Goal: Book appointment/travel/reservation: Book appointment/travel/reservation

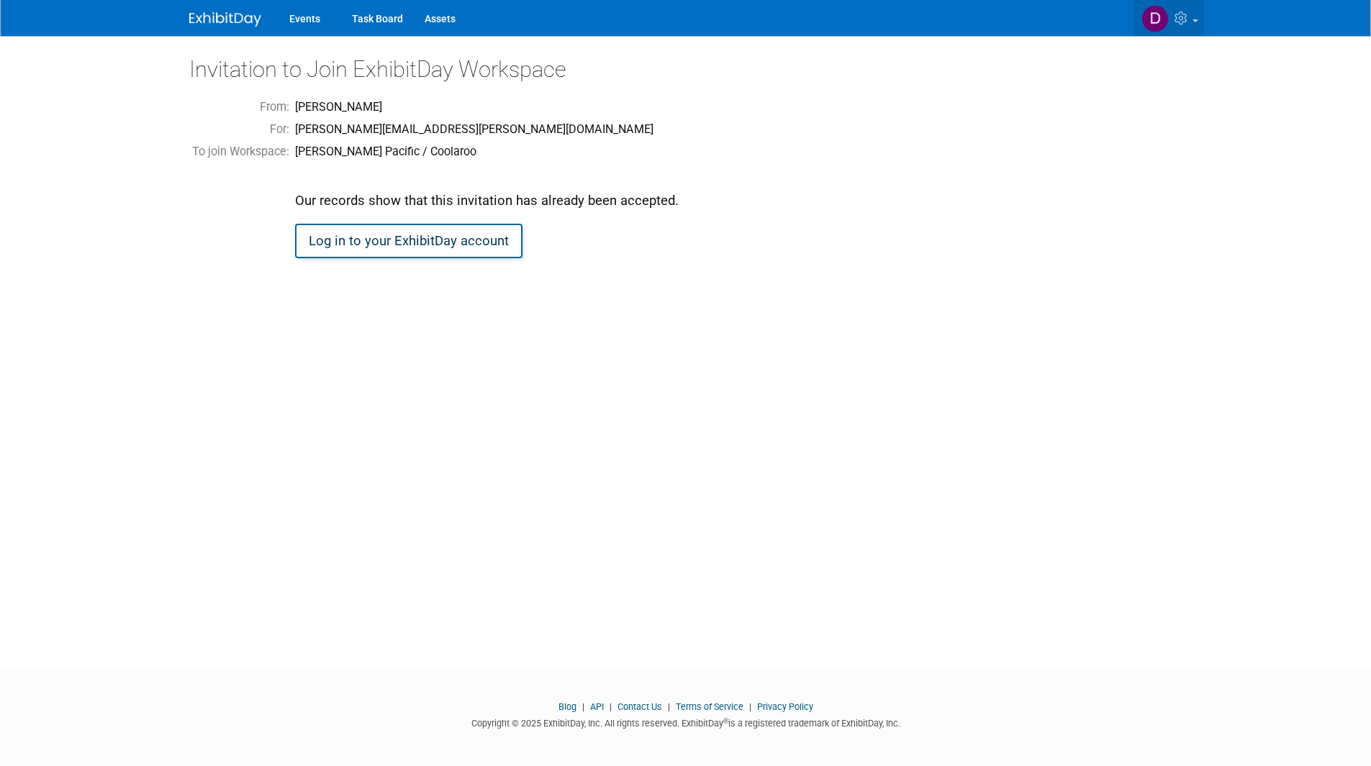
click at [1142, 16] on img at bounding box center [1154, 18] width 27 height 27
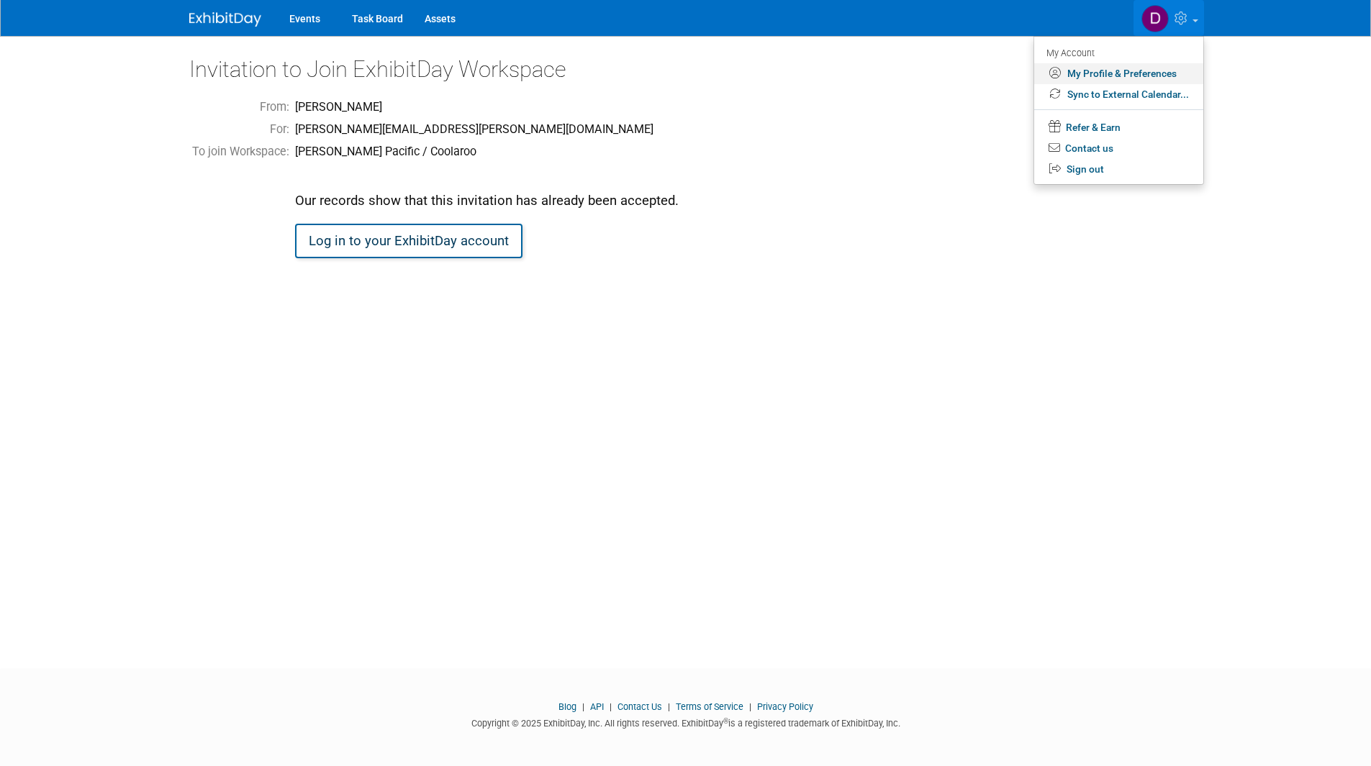
click at [1118, 74] on link "My Profile & Preferences" at bounding box center [1118, 73] width 169 height 21
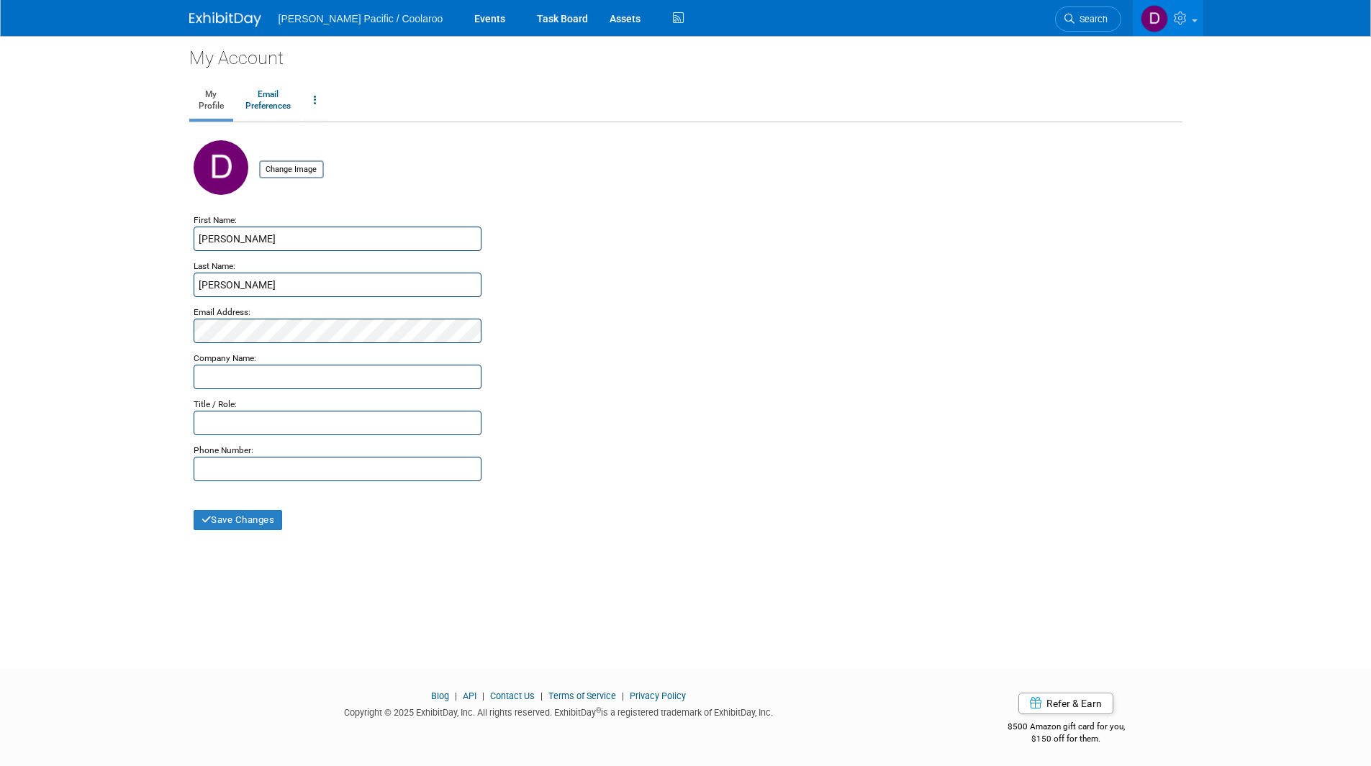
click at [370, 22] on span "[PERSON_NAME] Pacific / Coolaroo" at bounding box center [360, 19] width 165 height 12
click at [343, 12] on li "[PERSON_NAME] Pacific / Coolaroo" at bounding box center [371, 13] width 186 height 21
click at [463, 10] on link "Events" at bounding box center [489, 18] width 53 height 36
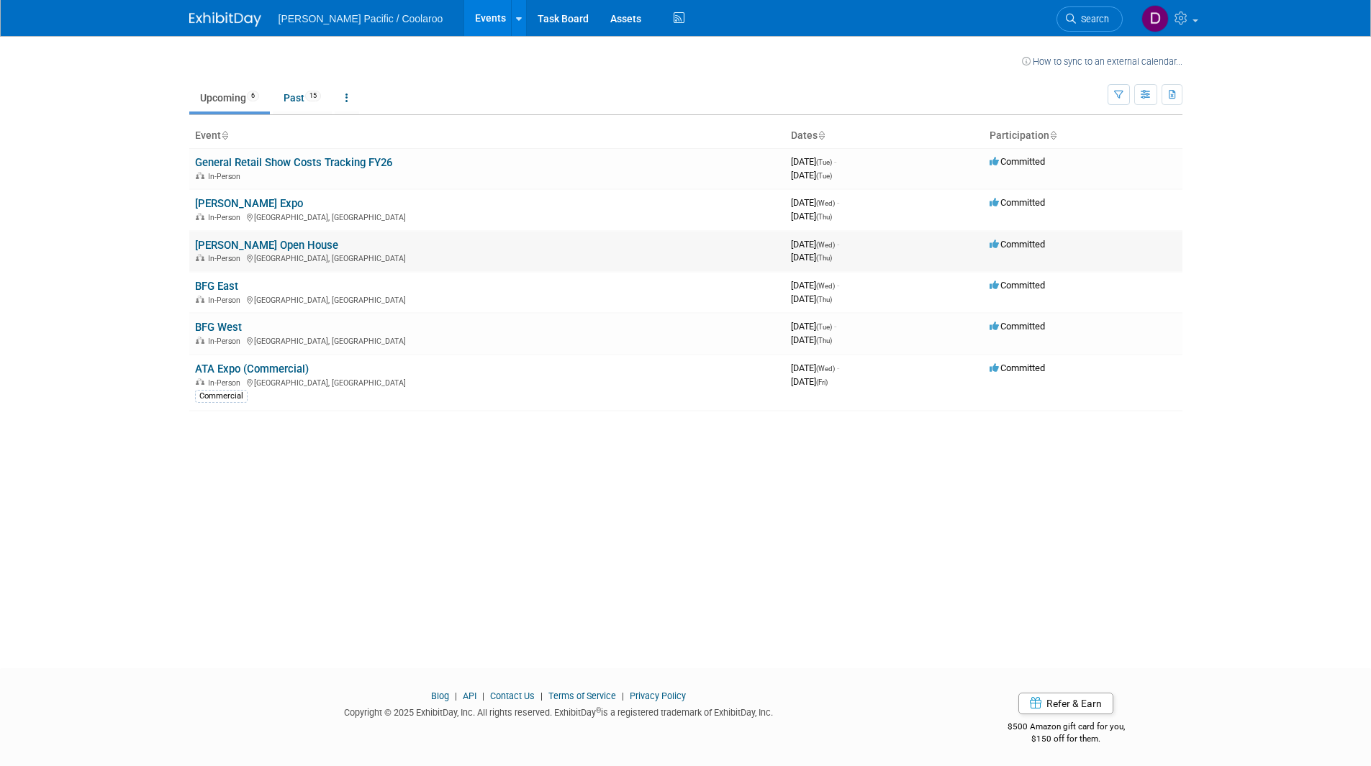
click at [234, 247] on link "[PERSON_NAME] Open House" at bounding box center [266, 245] width 143 height 13
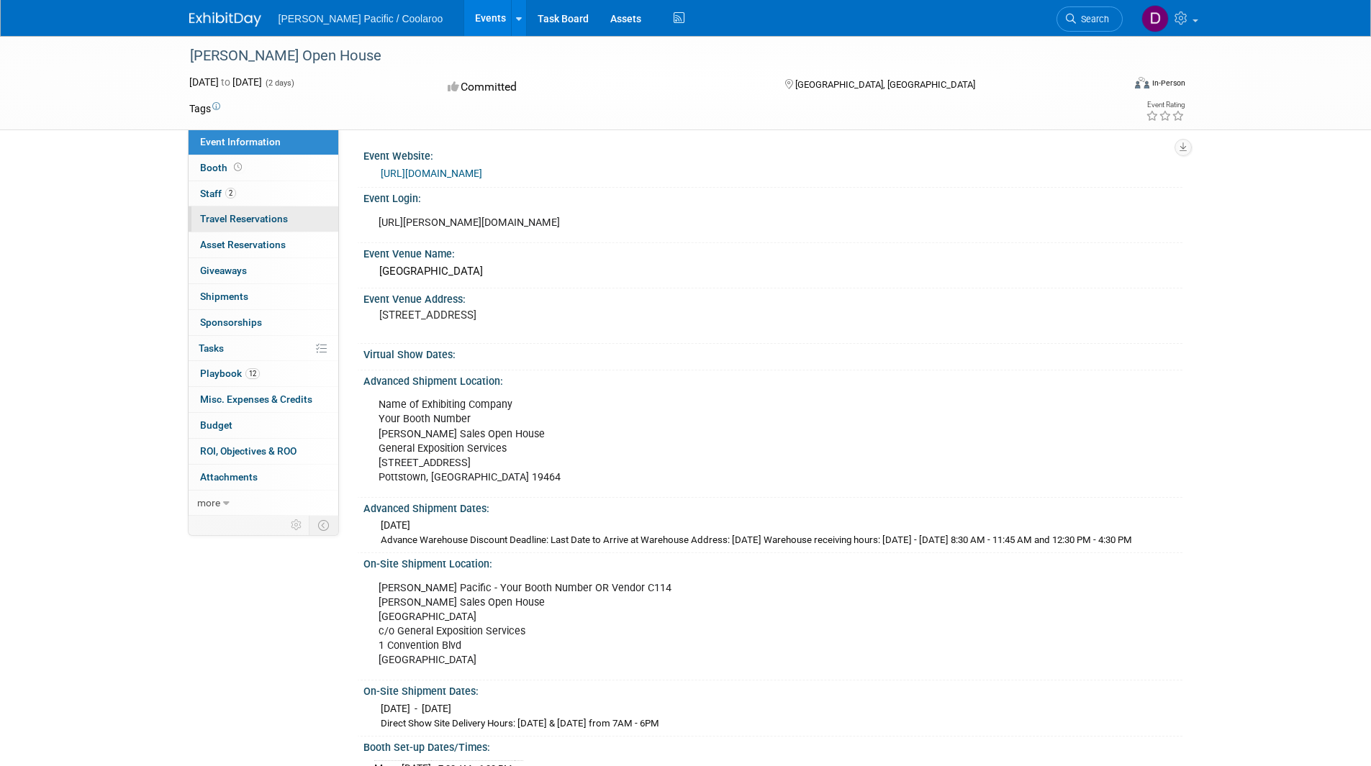
click at [224, 218] on span "Travel Reservations 0" at bounding box center [244, 219] width 88 height 12
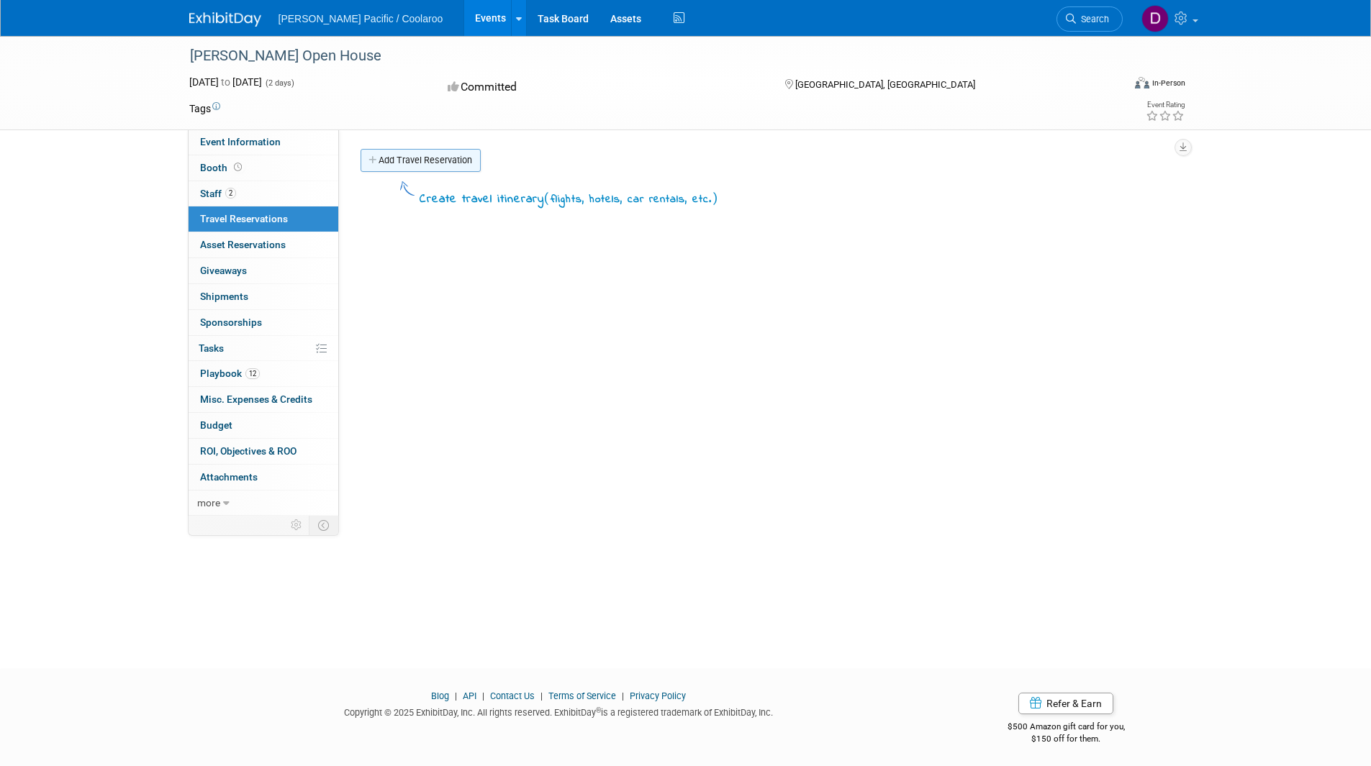
click at [402, 157] on link "Add Travel Reservation" at bounding box center [421, 160] width 120 height 23
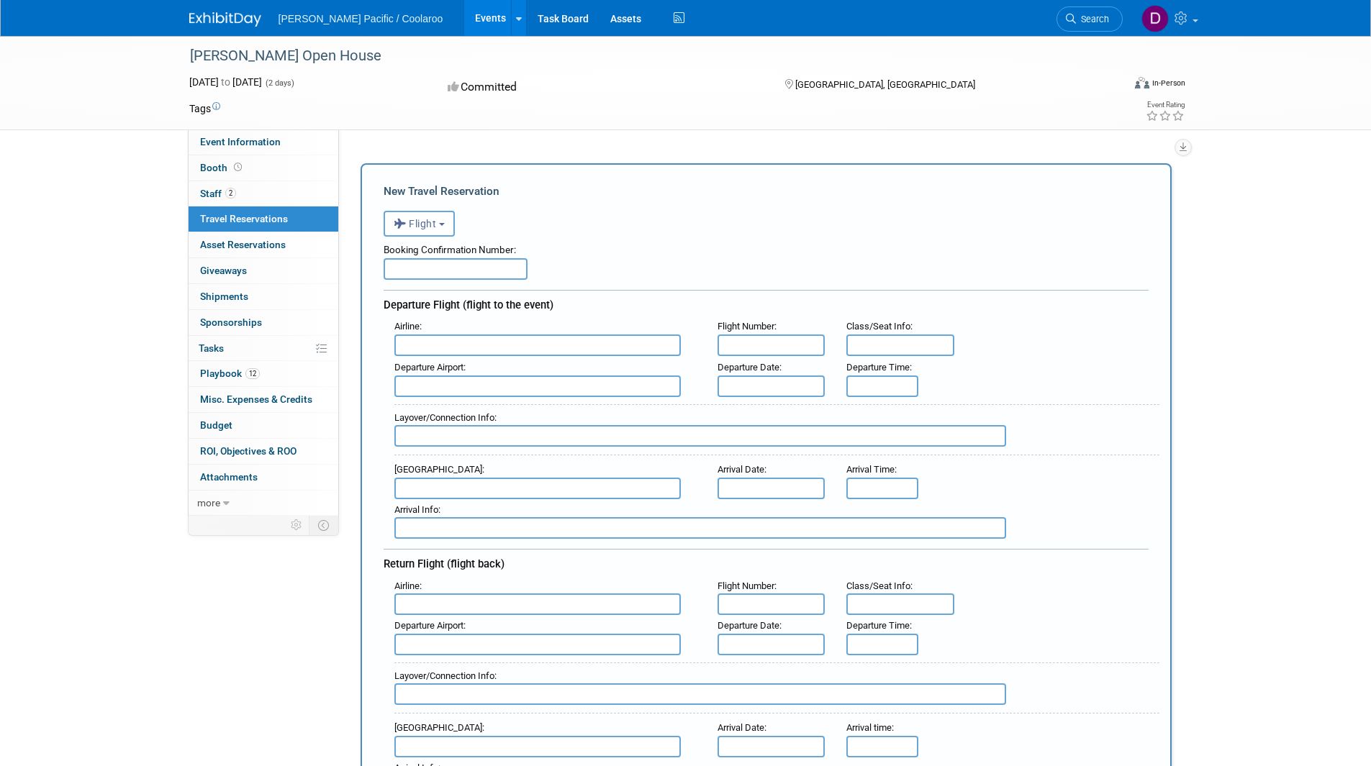
click at [438, 277] on input "text" at bounding box center [456, 269] width 144 height 22
paste input "QKMSUP"
type input "QKMSUP"
click at [453, 344] on input "text" at bounding box center [537, 346] width 286 height 22
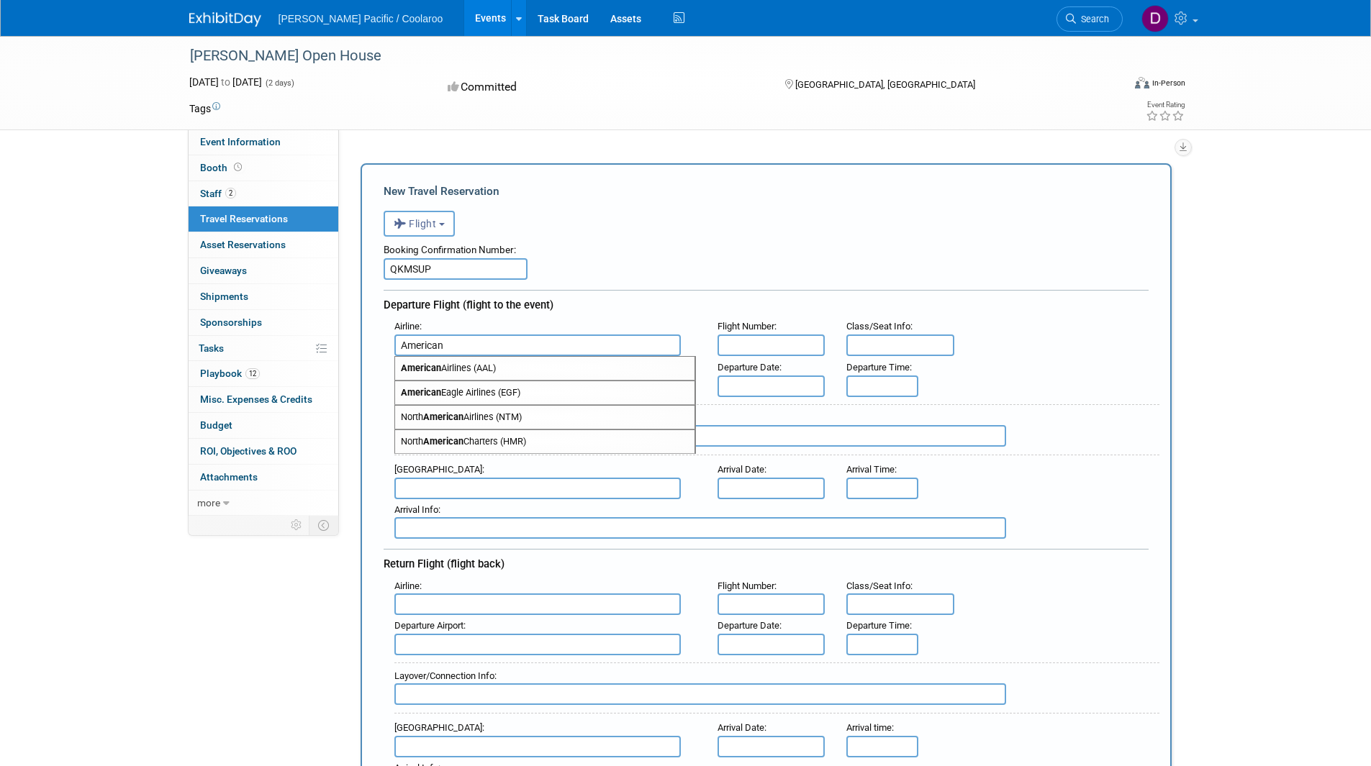
click at [451, 366] on span "American Airlines (AAL)" at bounding box center [544, 368] width 299 height 23
type input "American Airlines (AAL)"
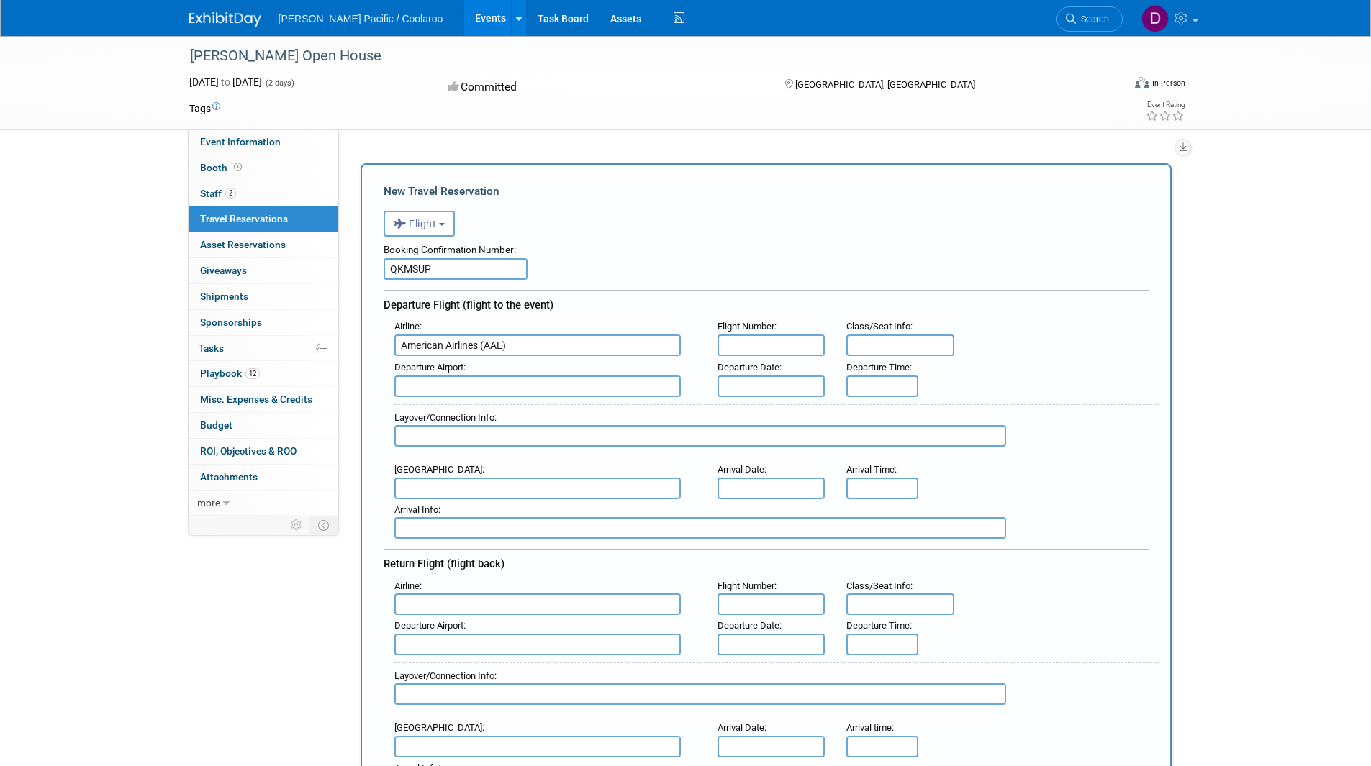
click at [787, 348] on input "text" at bounding box center [771, 346] width 108 height 22
type input "3152"
click at [918, 338] on input "text" at bounding box center [900, 346] width 108 height 22
type input "25C"
click at [533, 391] on input "text" at bounding box center [537, 387] width 286 height 22
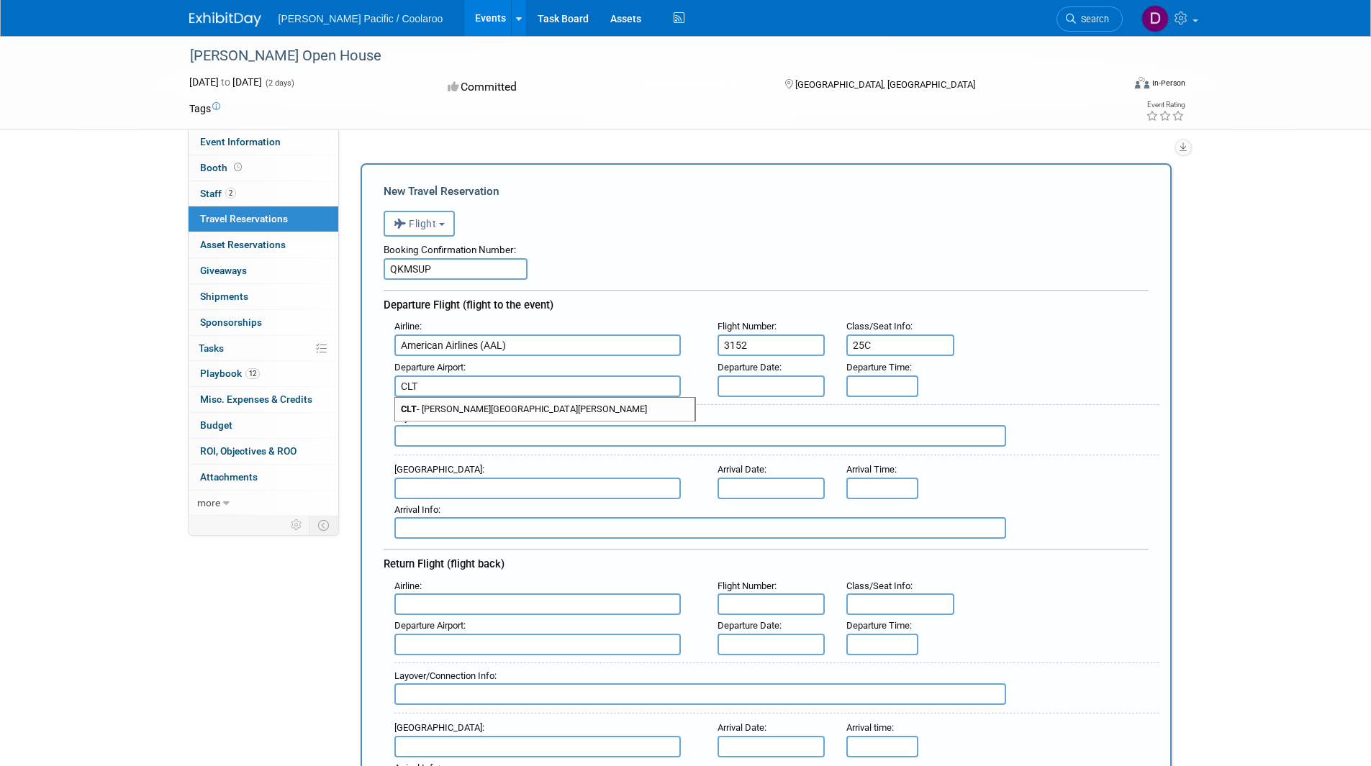
click at [501, 416] on span "CLT - Charlotte Douglas International Airport" at bounding box center [544, 409] width 299 height 23
type input "CLT - Charlotte Douglas International Airport"
click at [753, 385] on input "text" at bounding box center [771, 387] width 108 height 22
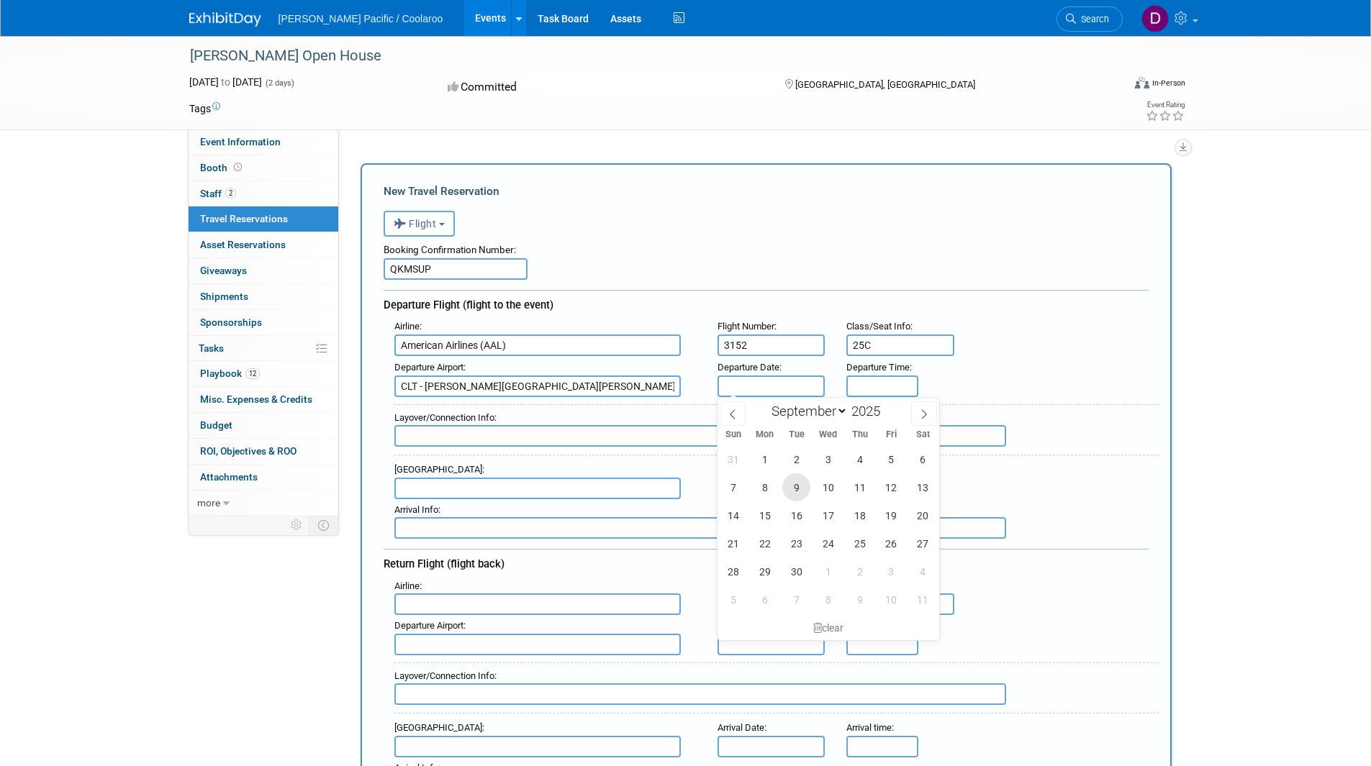
click at [799, 493] on span "9" at bounding box center [796, 487] width 28 height 28
type input "Sep 9, 2025"
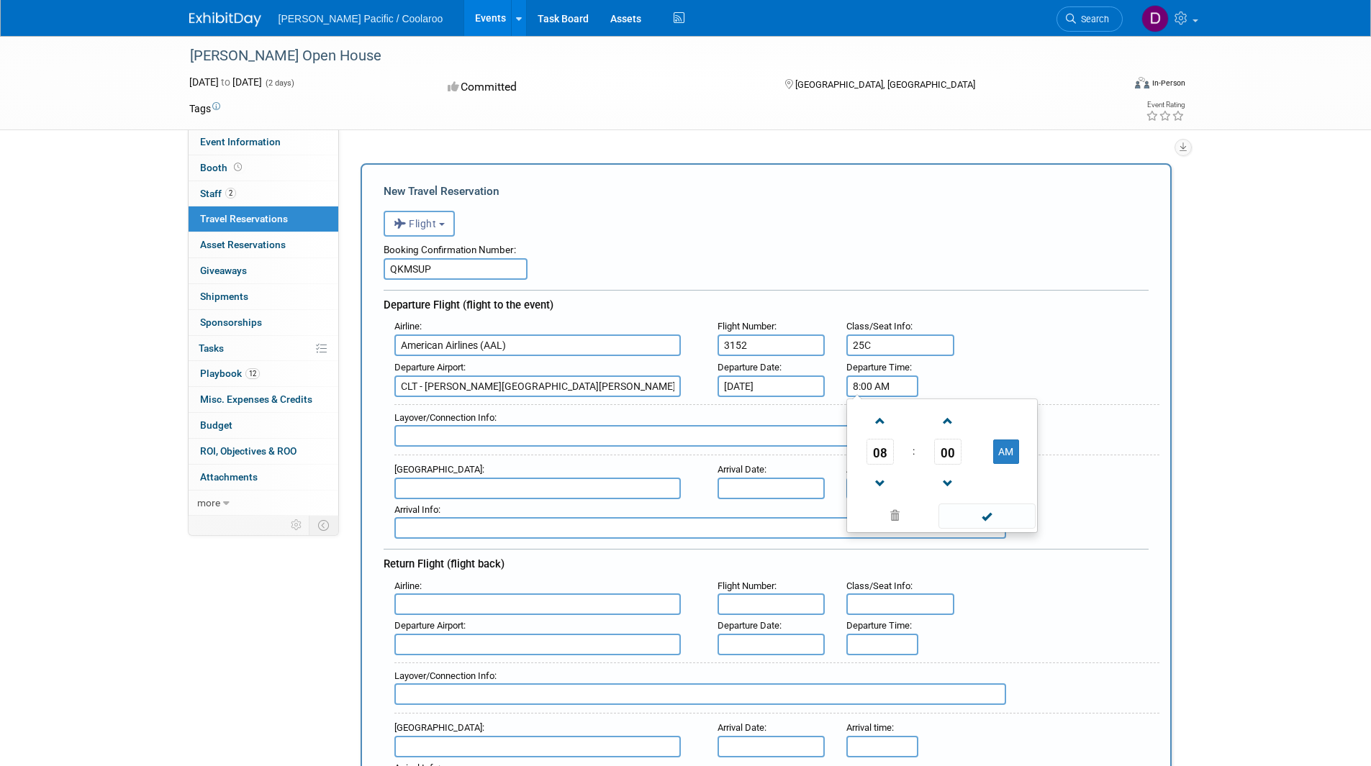
click at [897, 380] on input "8:00 AM" at bounding box center [882, 387] width 72 height 22
drag, startPoint x: 908, startPoint y: 386, endPoint x: 637, endPoint y: 379, distance: 271.4
click at [637, 379] on div "Departure Airport : CLT - Charlotte Douglas International Airport Departure Dat…" at bounding box center [772, 377] width 776 height 40
type input "10:20 AM"
click at [1072, 357] on div "Departure Airport : CLT - Charlotte Douglas International Airport Departure Dat…" at bounding box center [772, 377] width 776 height 40
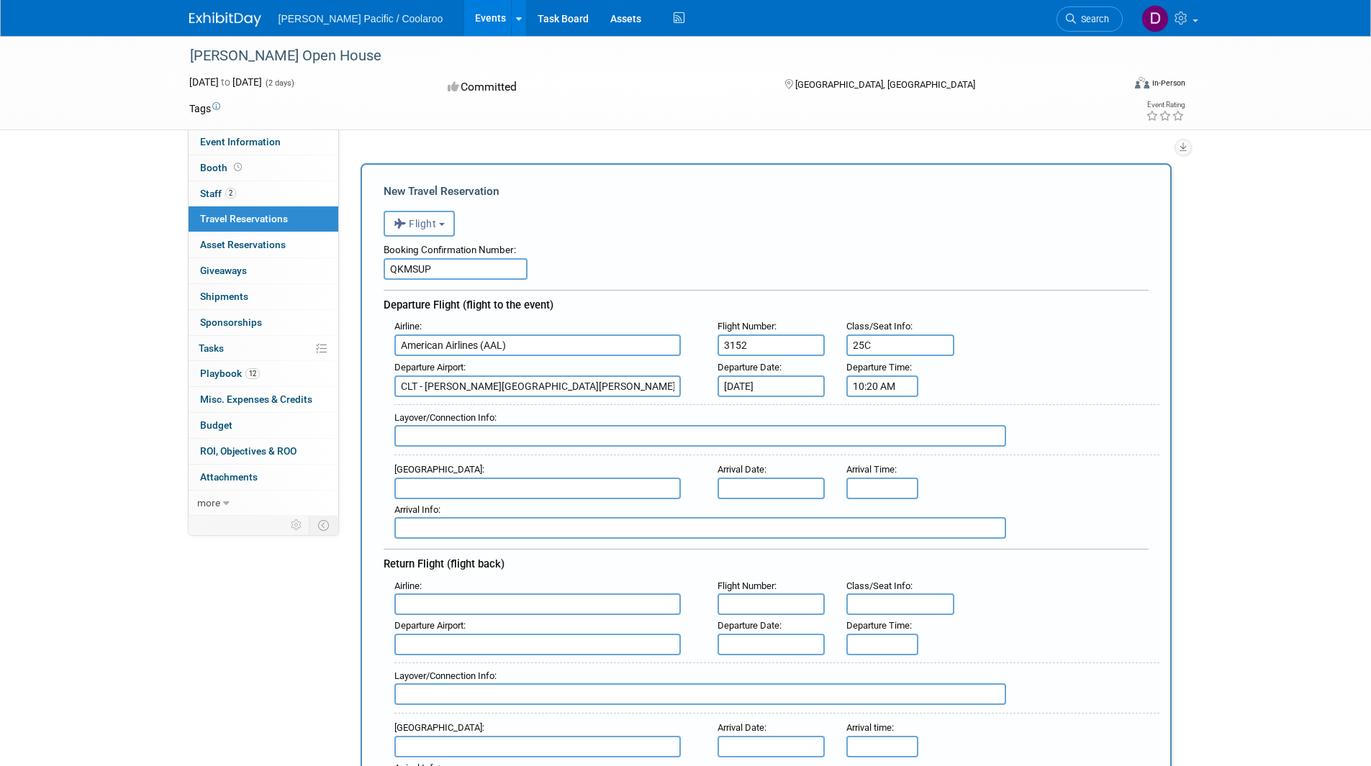
click at [451, 489] on input "text" at bounding box center [537, 489] width 286 height 22
click at [463, 506] on span "PHL - Philadelphia International Airport" at bounding box center [544, 511] width 299 height 23
type input "PHL - Philadelphia International Airport"
click at [755, 485] on input "text" at bounding box center [771, 489] width 108 height 22
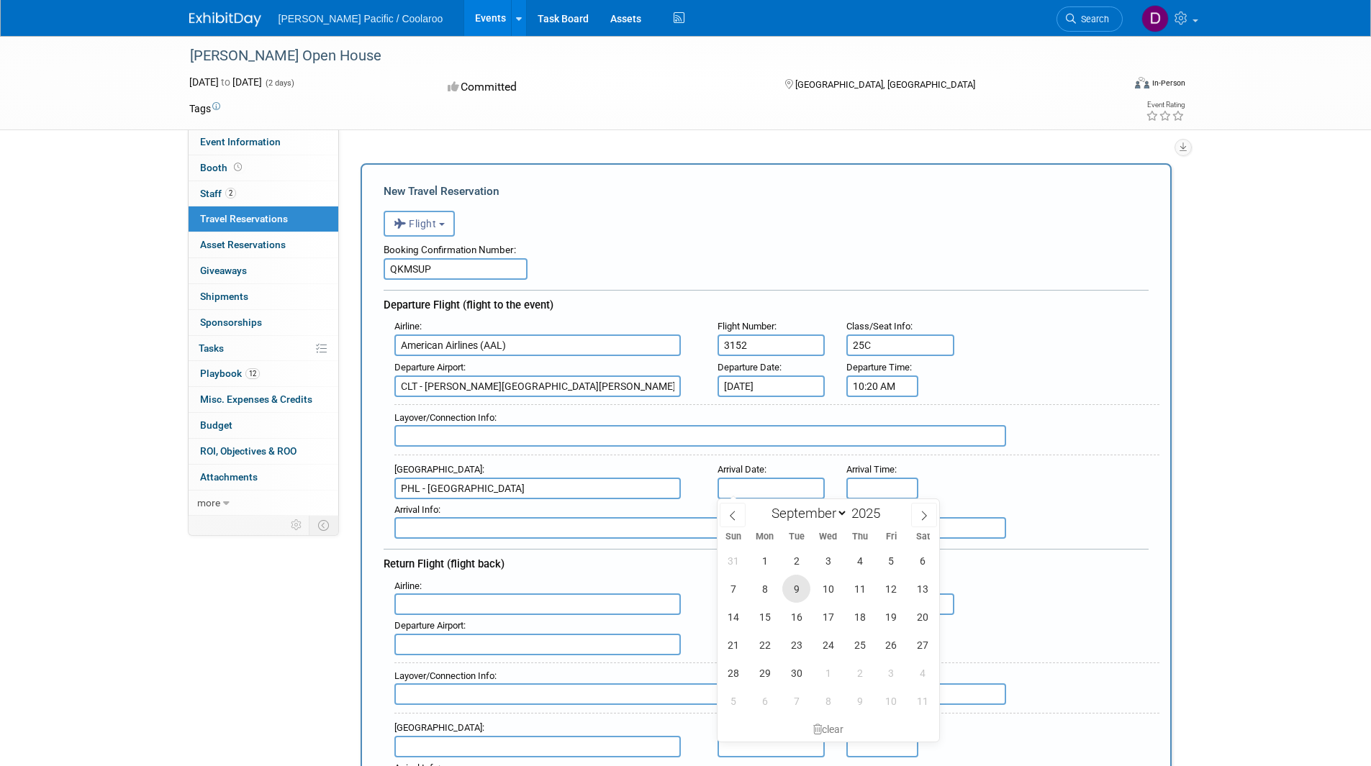
click at [805, 594] on span "9" at bounding box center [796, 589] width 28 height 28
type input "Sep 9, 2025"
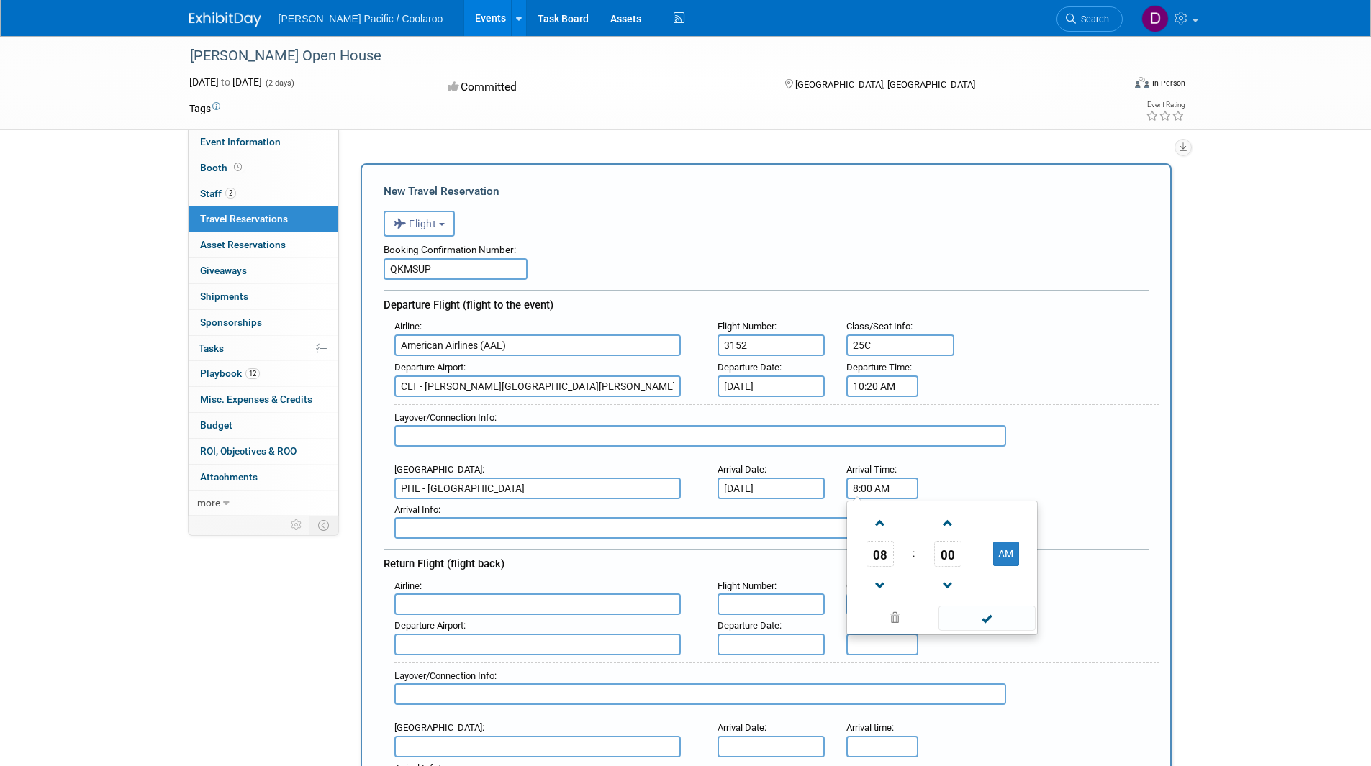
click at [878, 486] on input "8:00 AM" at bounding box center [882, 489] width 72 height 22
drag, startPoint x: 908, startPoint y: 486, endPoint x: 725, endPoint y: 486, distance: 182.8
click at [725, 483] on div "Arrival Airport : PHL - Philadelphia International Airport Arrival Date : Sep 9…" at bounding box center [772, 479] width 776 height 40
type input "12:10 PM"
click at [894, 486] on input "12:10 PM" at bounding box center [882, 489] width 72 height 22
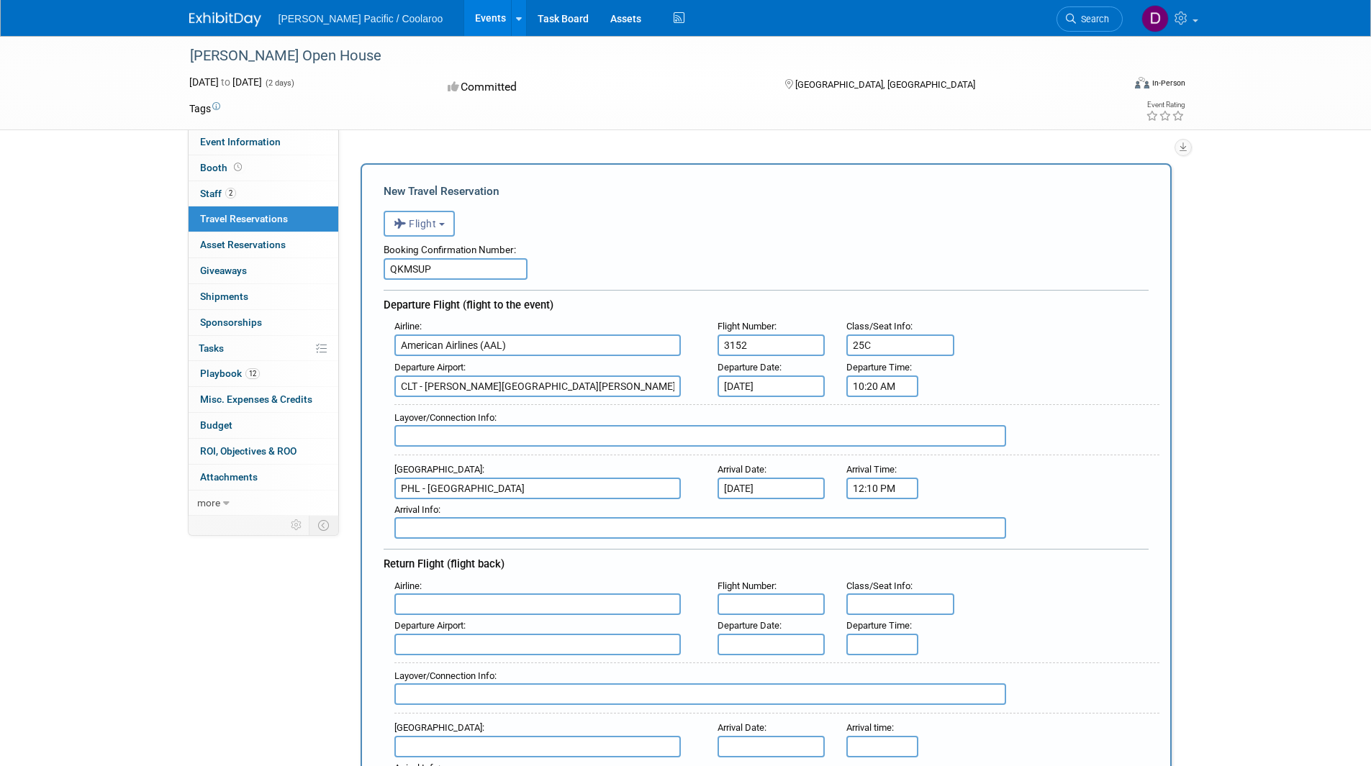
click at [983, 486] on div "Arrival Airport : PHL - Philadelphia International Airport Arrival Date : Sep 9…" at bounding box center [772, 479] width 776 height 40
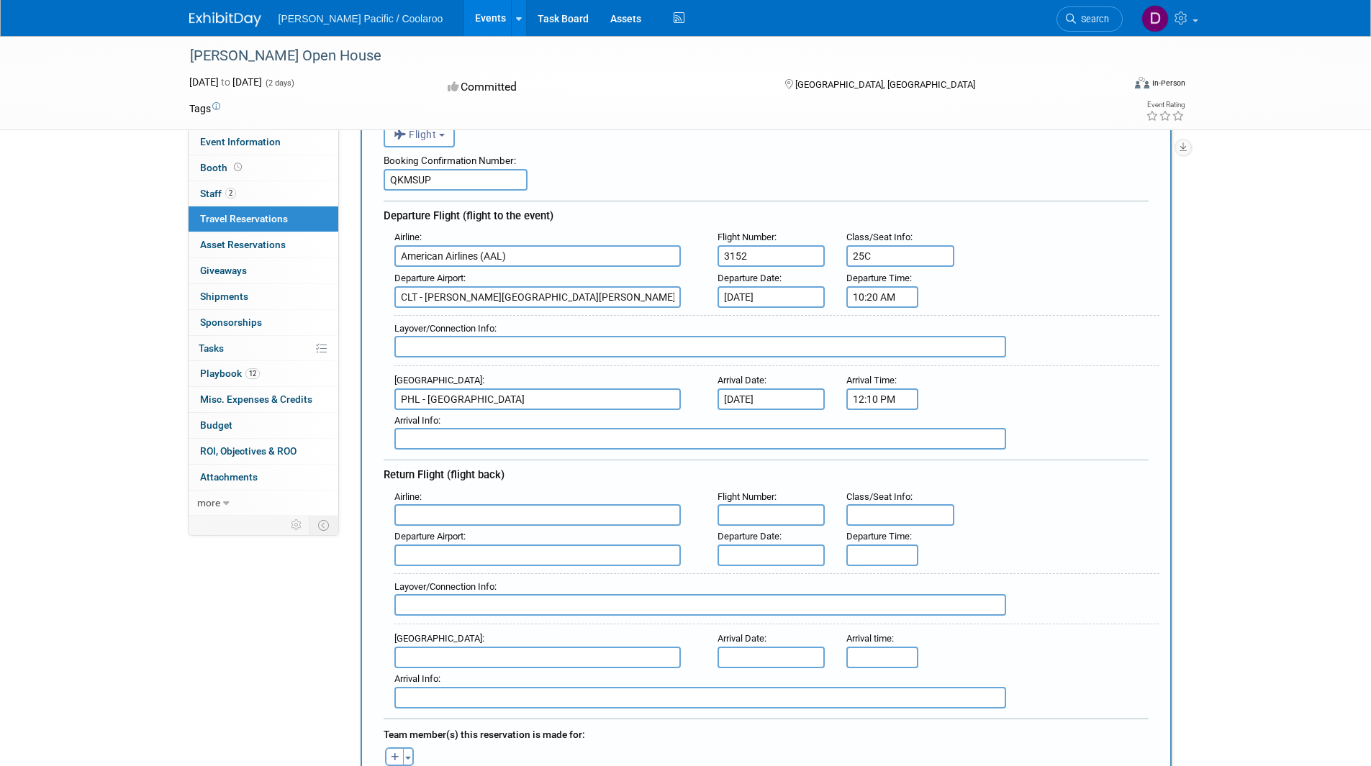
scroll to position [144, 0]
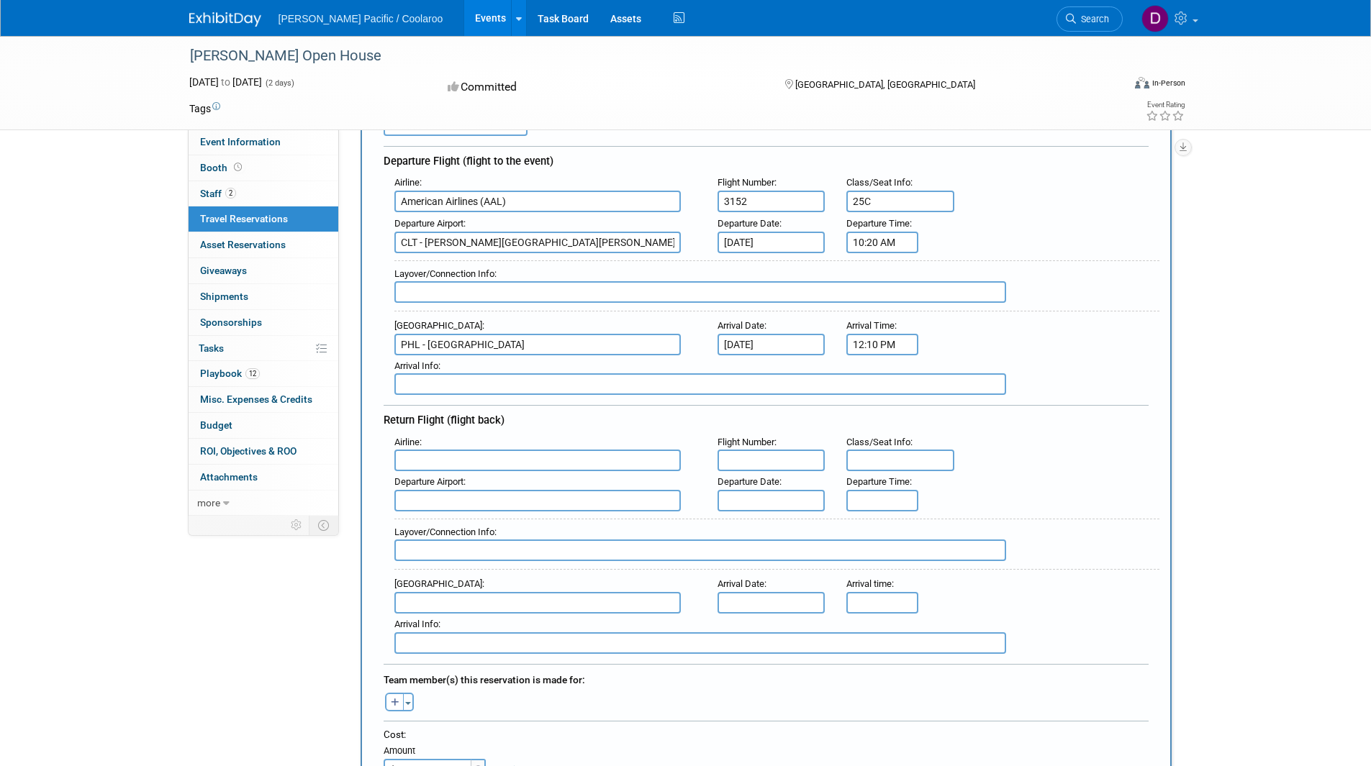
click at [434, 456] on input "text" at bounding box center [537, 461] width 286 height 22
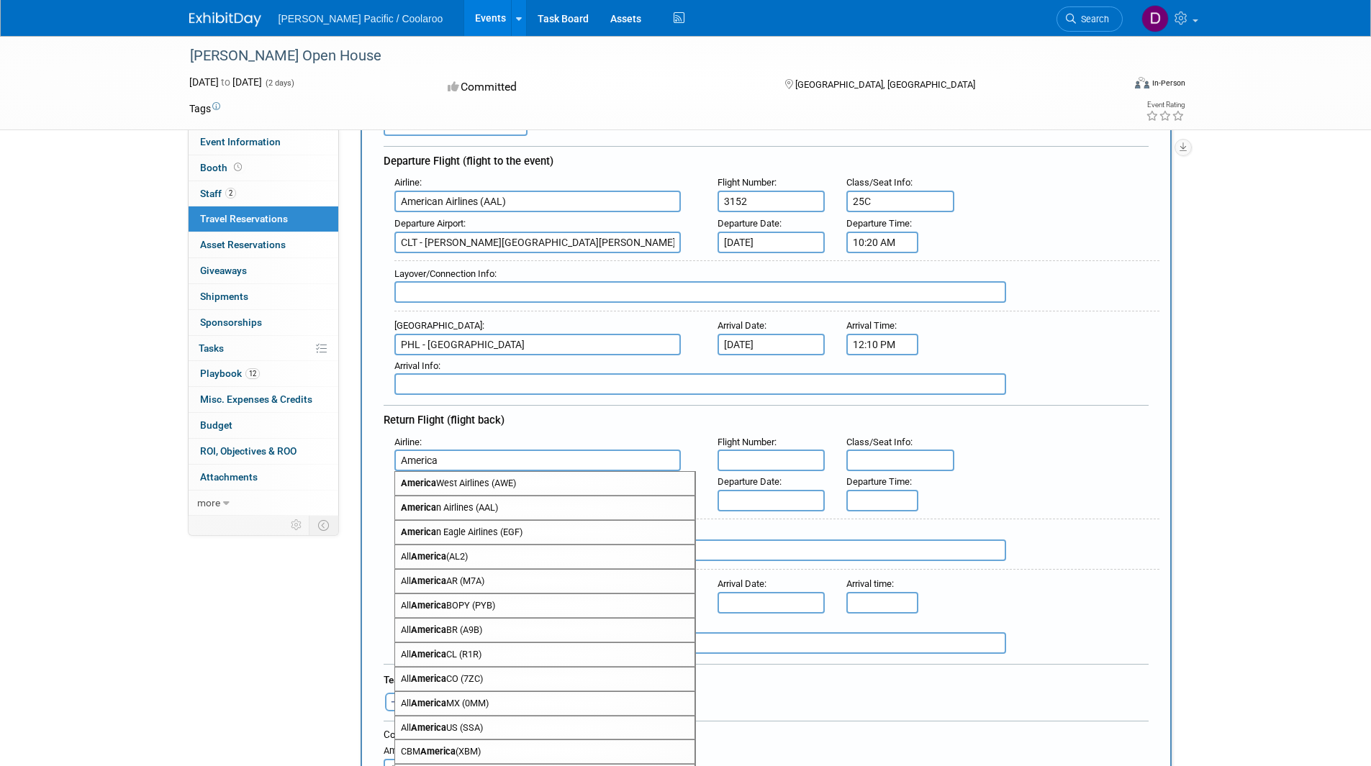
click at [433, 510] on strong "America" at bounding box center [418, 507] width 35 height 11
type input "American Airlines (AAL)"
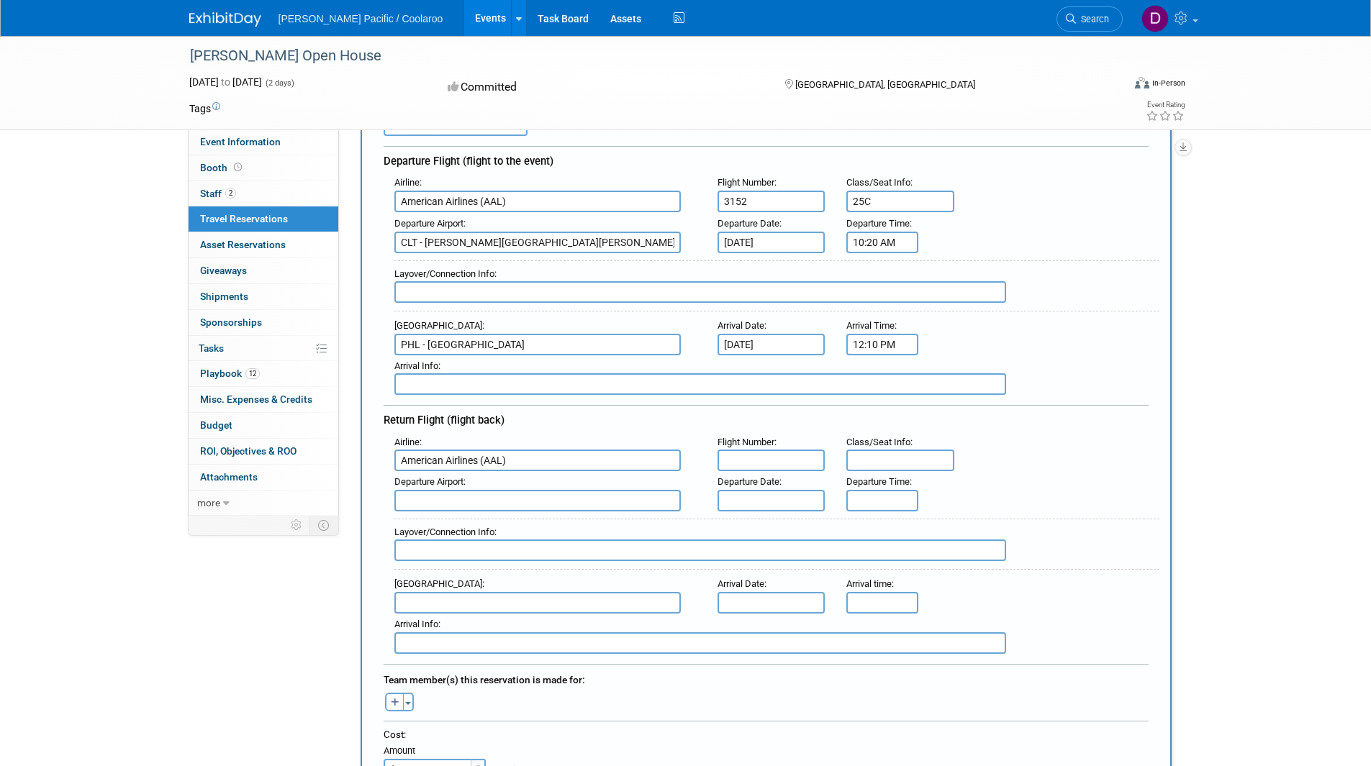
click at [779, 454] on input "text" at bounding box center [771, 461] width 108 height 22
click at [769, 465] on input "text" at bounding box center [771, 461] width 108 height 22
type input "2344"
click at [907, 457] on input "text" at bounding box center [900, 461] width 108 height 22
type input "34C"
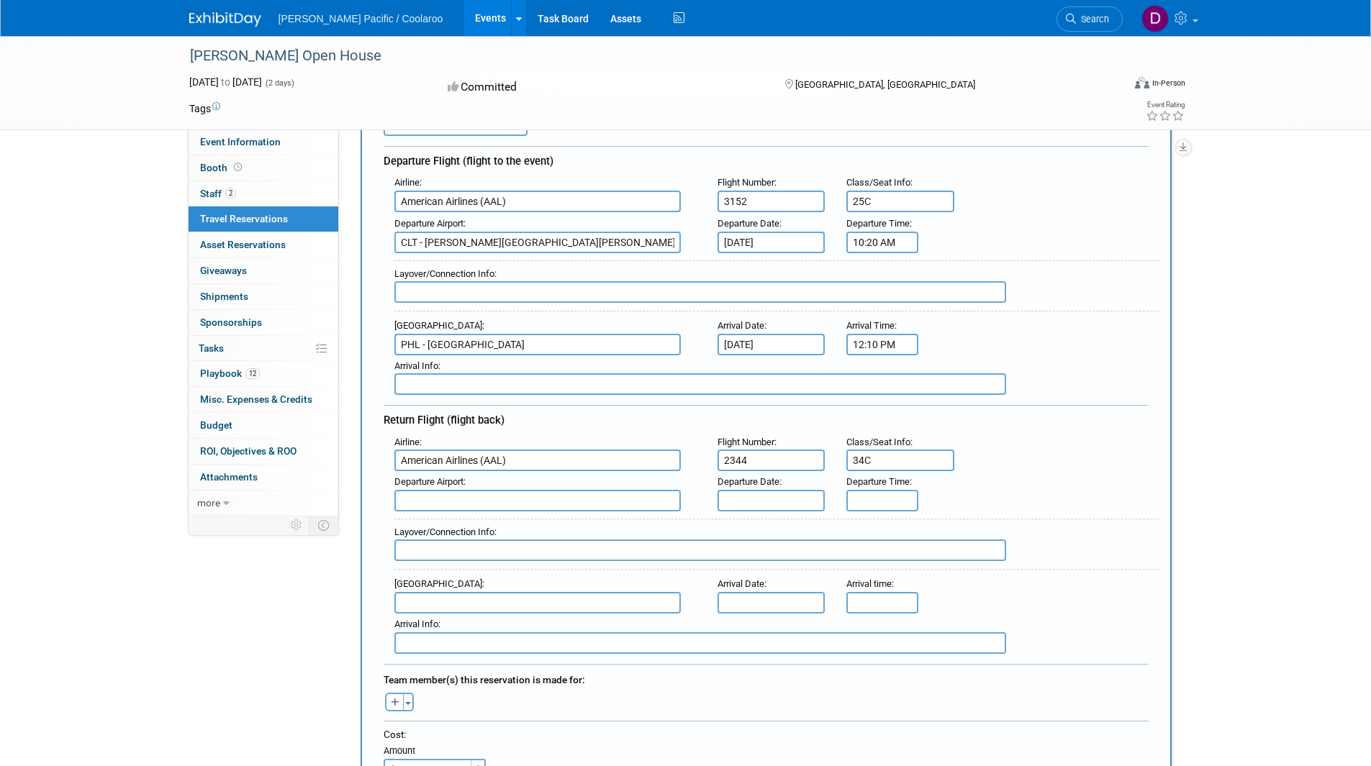
click at [455, 497] on input "text" at bounding box center [537, 501] width 286 height 22
click at [486, 521] on span "PHL - Philadelphia International Airport" at bounding box center [544, 523] width 299 height 23
type input "PHL - Philadelphia International Airport"
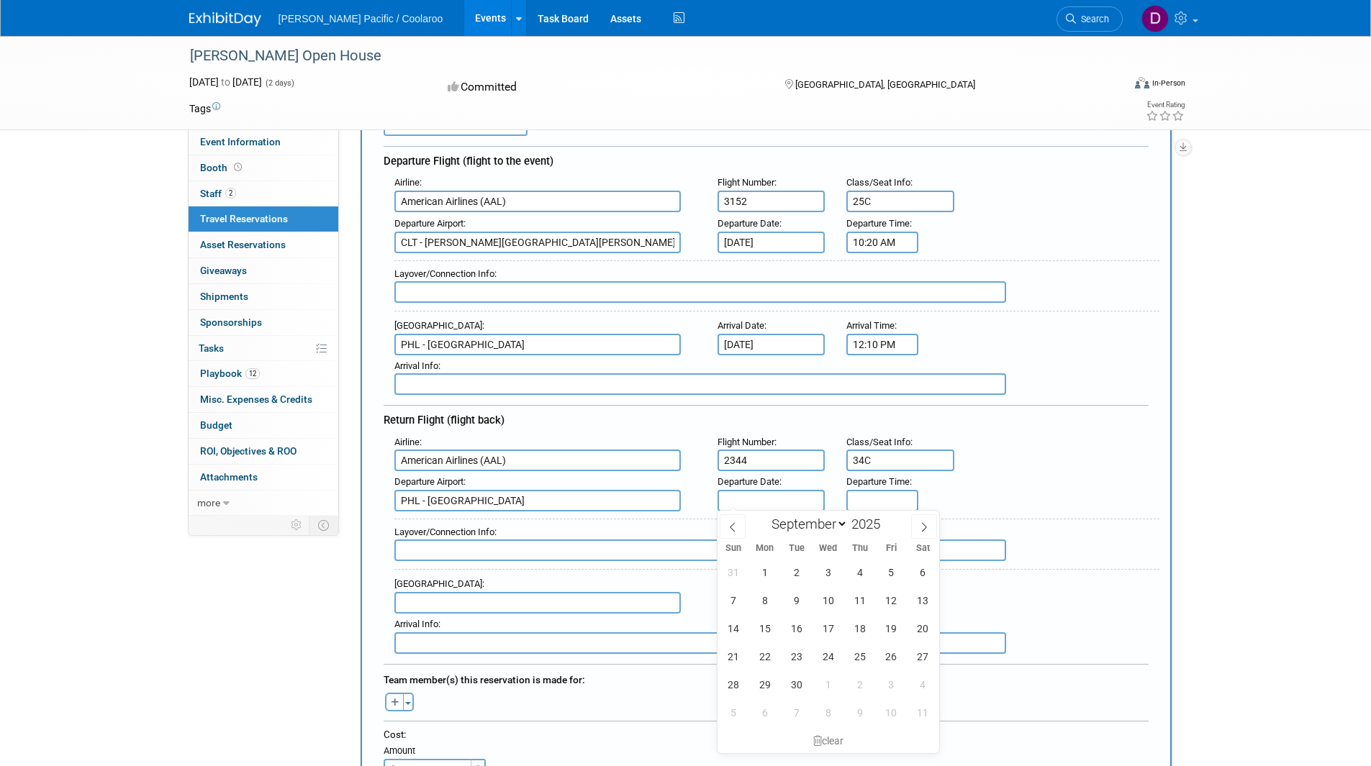
click at [767, 500] on input "text" at bounding box center [771, 501] width 108 height 22
click at [860, 603] on span "11" at bounding box center [860, 600] width 28 height 28
type input "Sep 11, 2025"
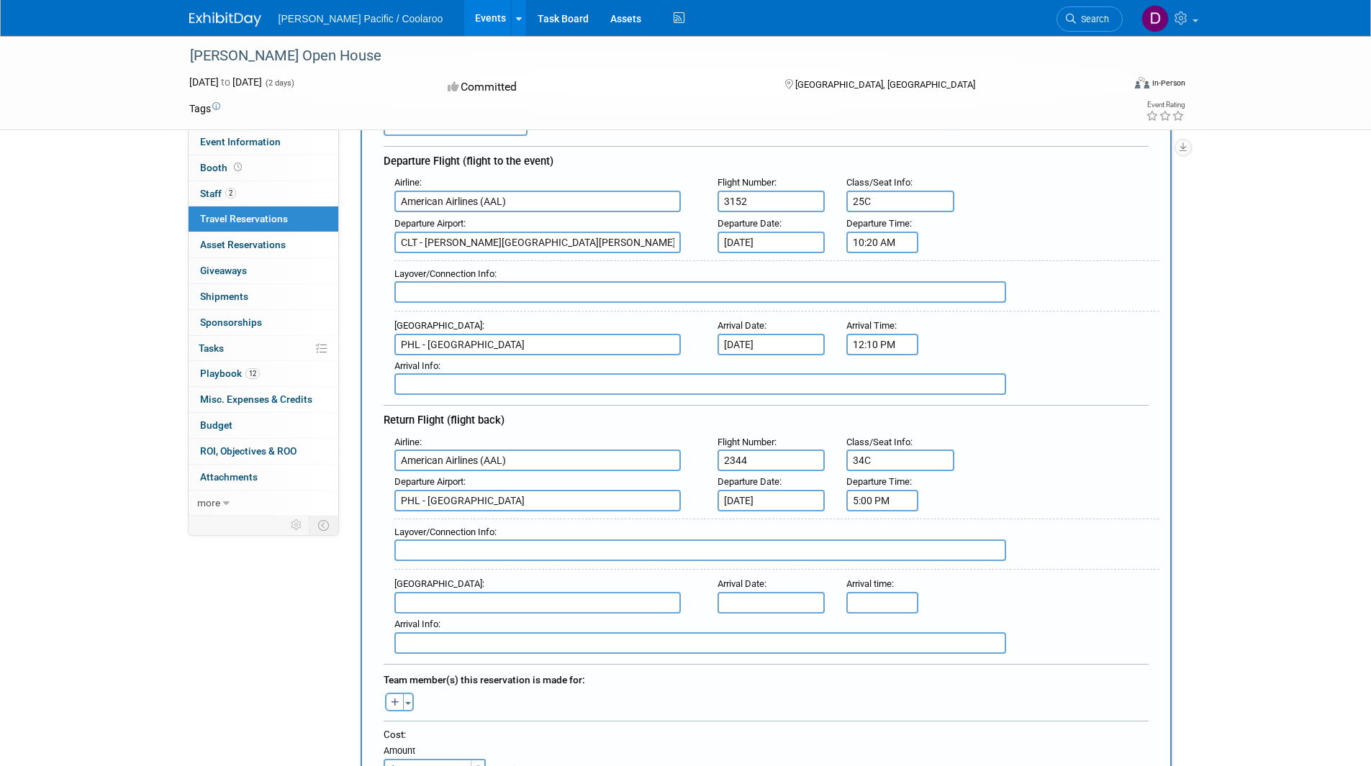
click at [892, 500] on input "5:00 PM" at bounding box center [882, 501] width 72 height 22
drag, startPoint x: 910, startPoint y: 502, endPoint x: 774, endPoint y: 499, distance: 135.3
click at [774, 499] on div "Departure Airport : PHL - Philadelphia International Airport Departure Date : S…" at bounding box center [772, 491] width 776 height 40
click at [1021, 559] on td "PM" at bounding box center [1006, 566] width 57 height 26
type input "7:09 AM"
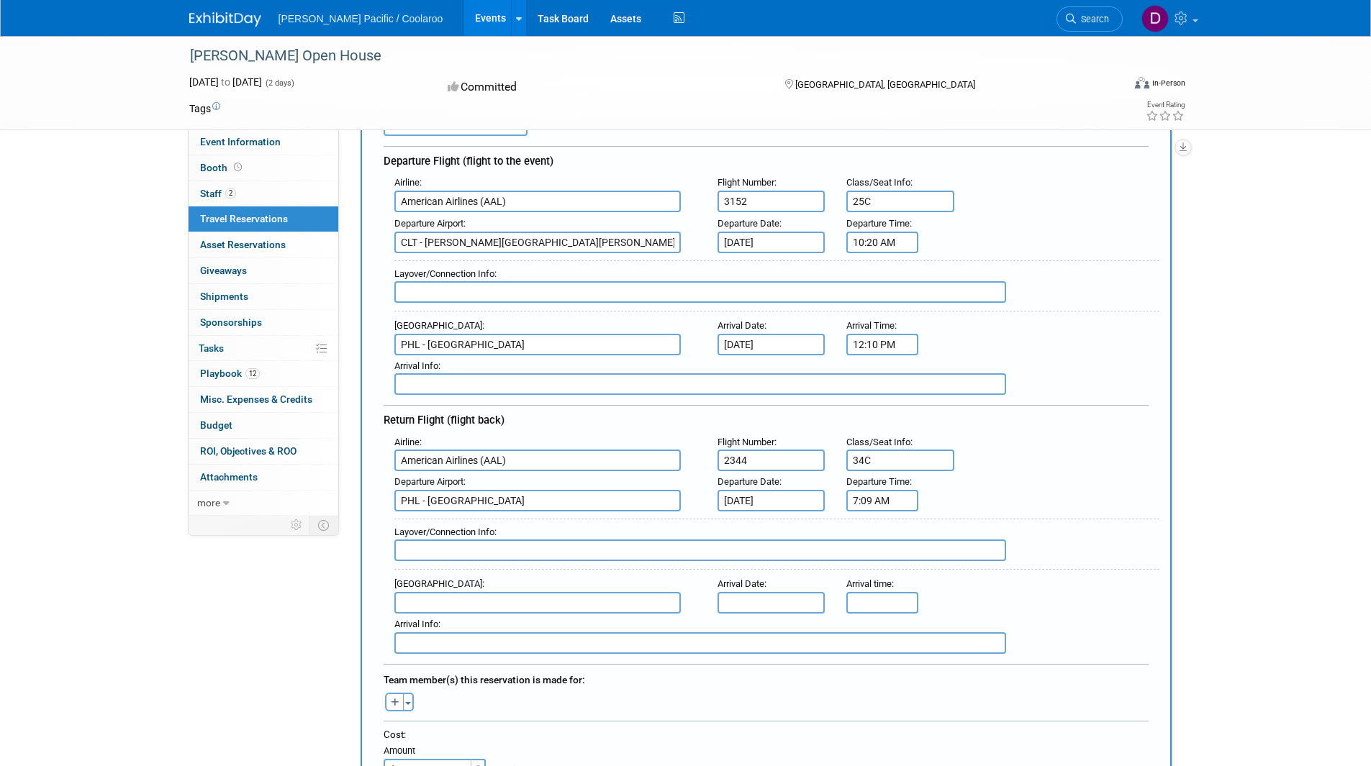
click at [1170, 448] on div "New Travel Reservation <i class="fas fa-plane" style="padding: 6px 4px 6px 1px;…" at bounding box center [766, 557] width 811 height 1076
click at [469, 606] on input "text" at bounding box center [537, 603] width 286 height 22
click at [458, 630] on span "CLT - Charlotte Douglas International Airport" at bounding box center [544, 626] width 299 height 23
type input "CLT - Charlotte Douglas International Airport"
click at [787, 597] on input "text" at bounding box center [771, 603] width 108 height 22
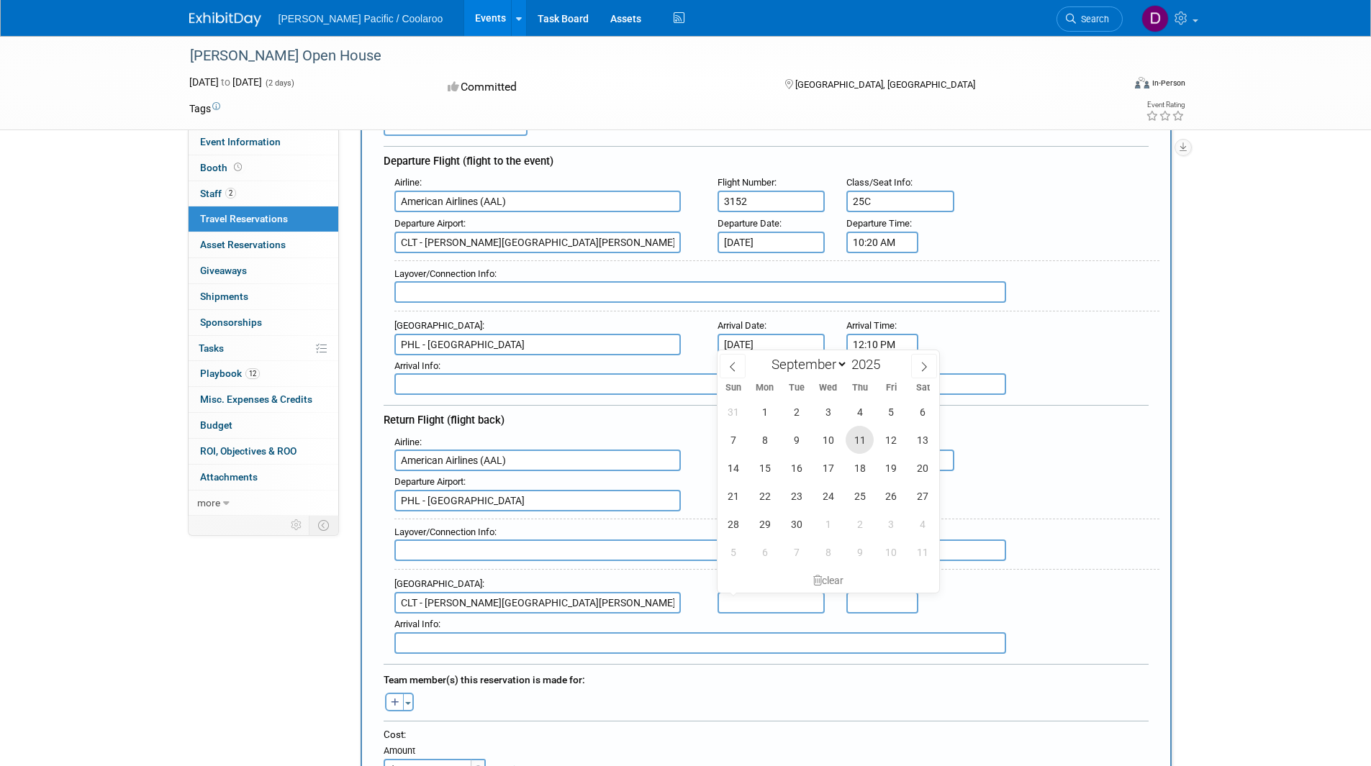
click at [866, 438] on span "11" at bounding box center [860, 440] width 28 height 28
type input "Sep 11, 2025"
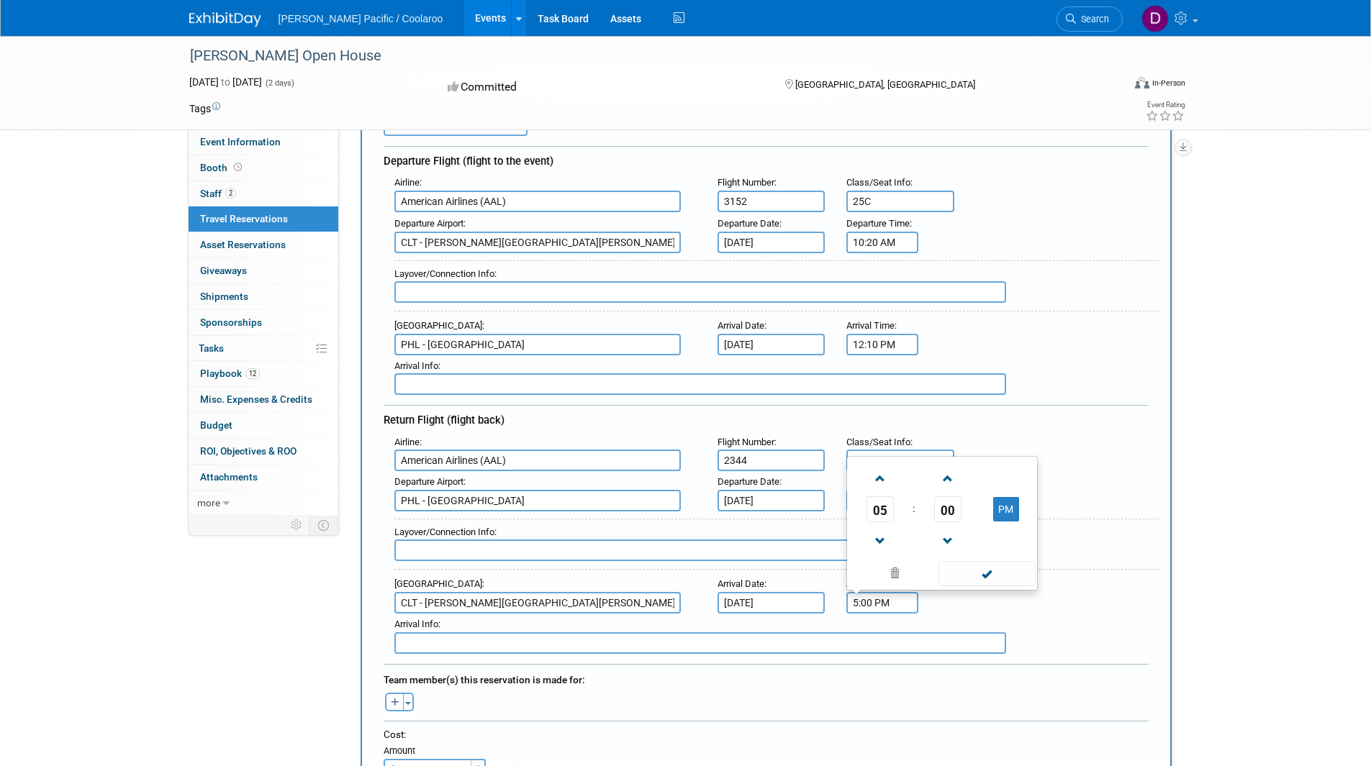
click at [879, 599] on input "5:00 PM" at bounding box center [882, 603] width 72 height 22
click at [882, 480] on span at bounding box center [879, 478] width 25 height 25
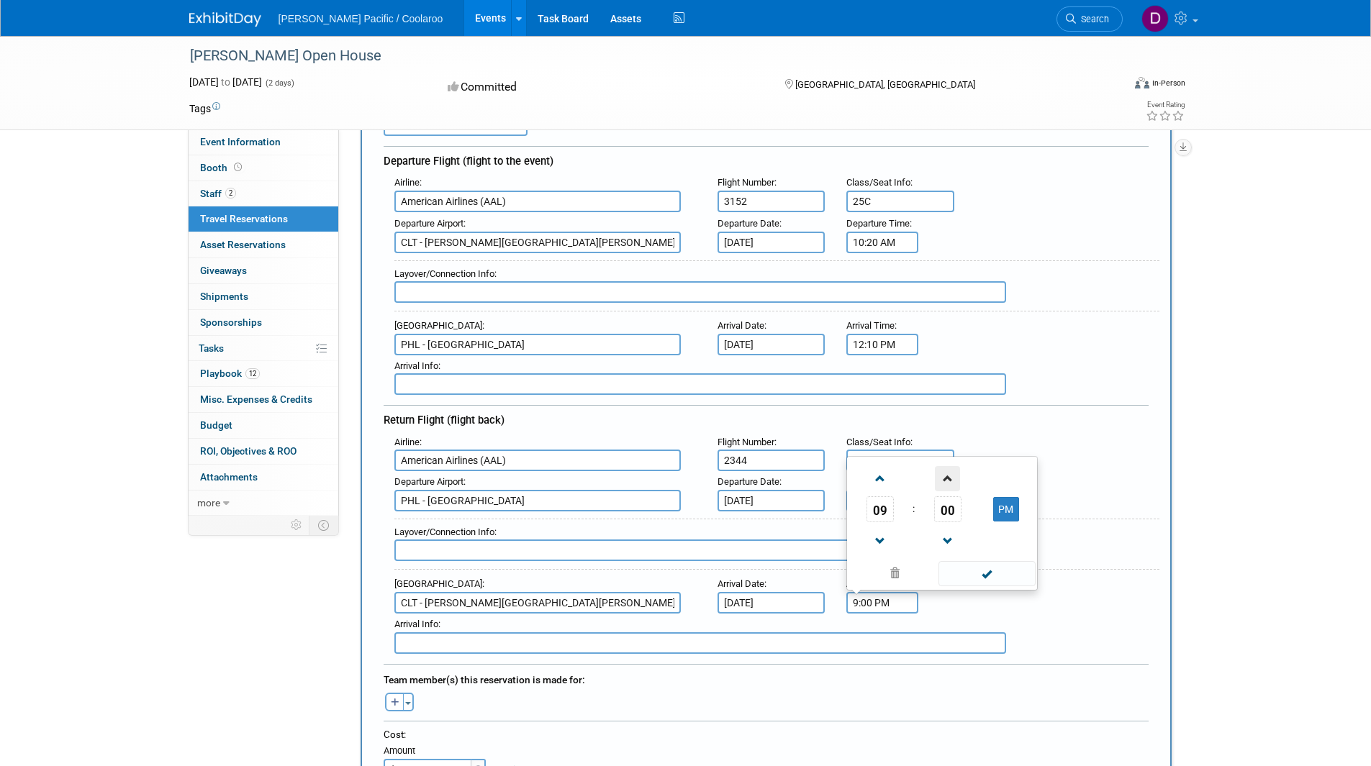
click at [941, 476] on span at bounding box center [947, 478] width 25 height 25
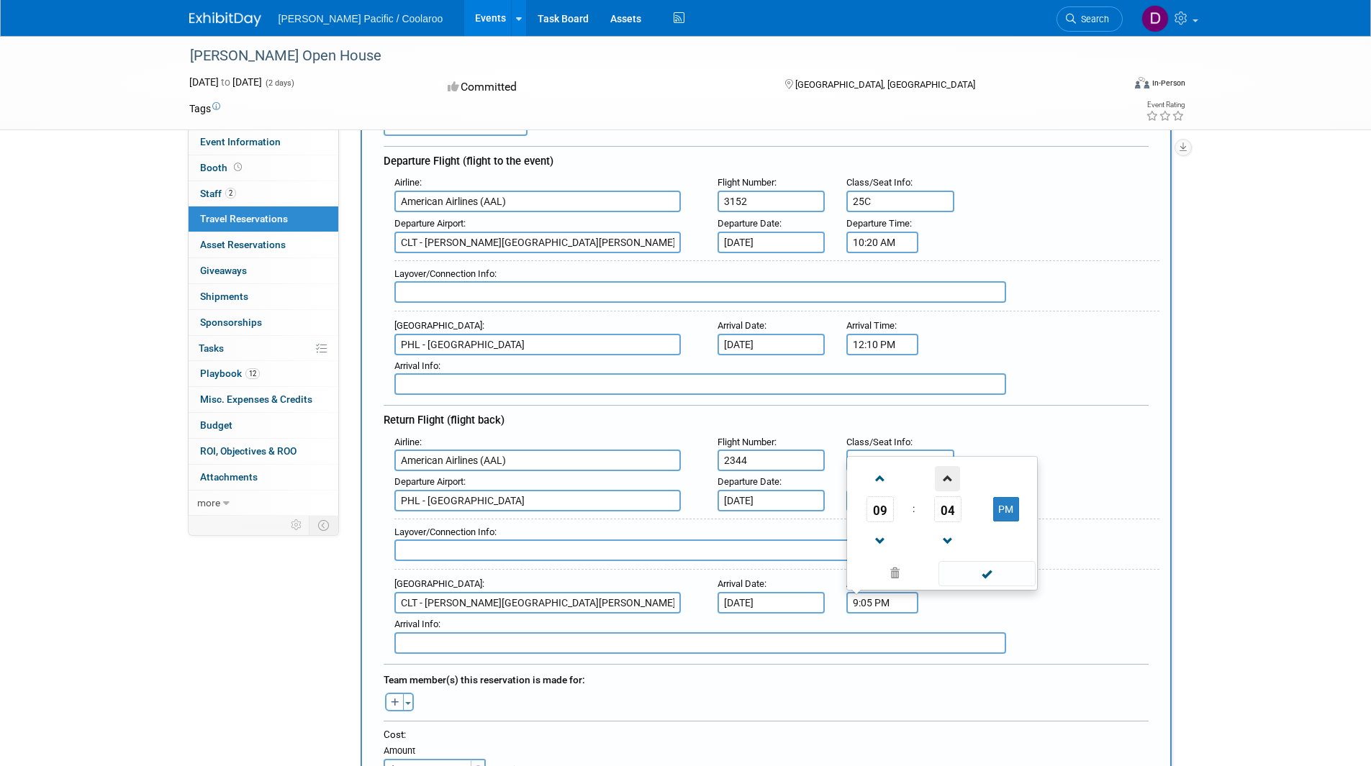
click at [941, 476] on span at bounding box center [947, 478] width 25 height 25
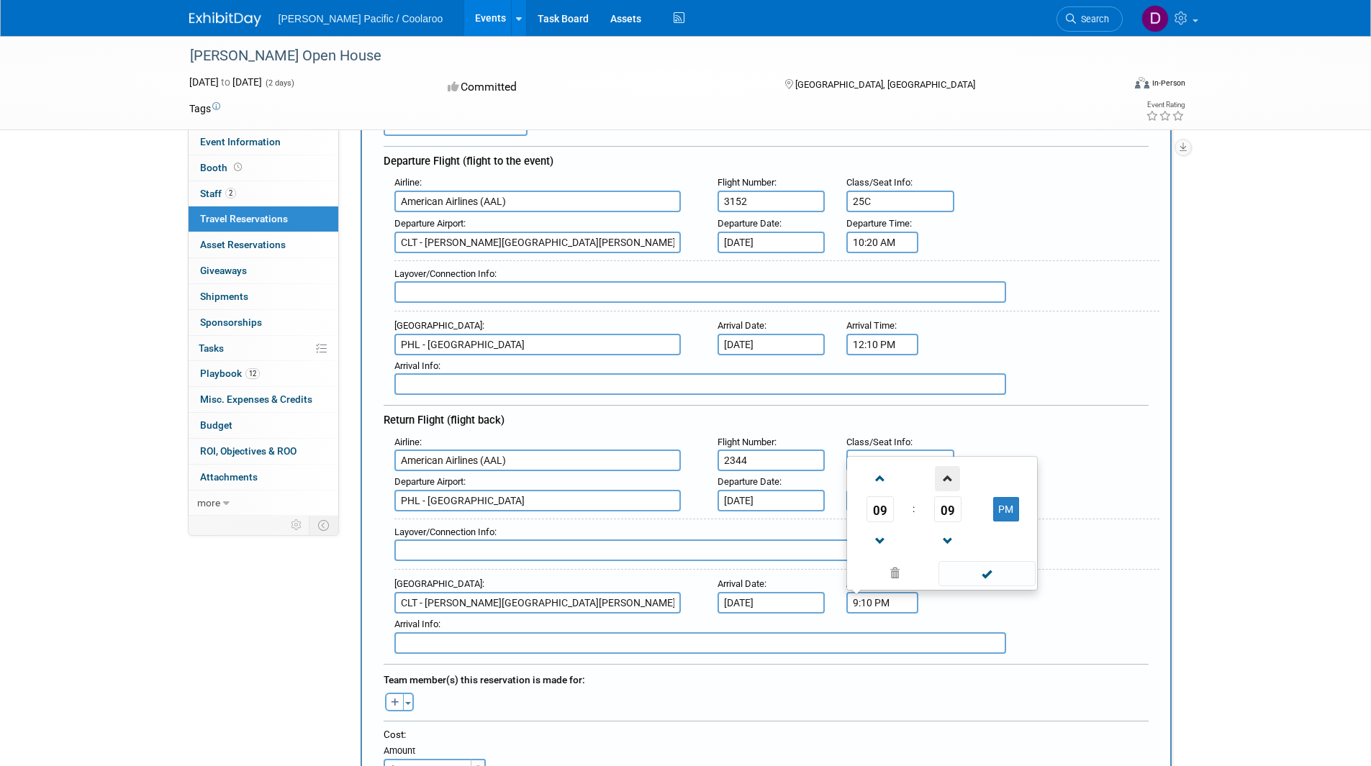
click at [941, 476] on span at bounding box center [947, 478] width 25 height 25
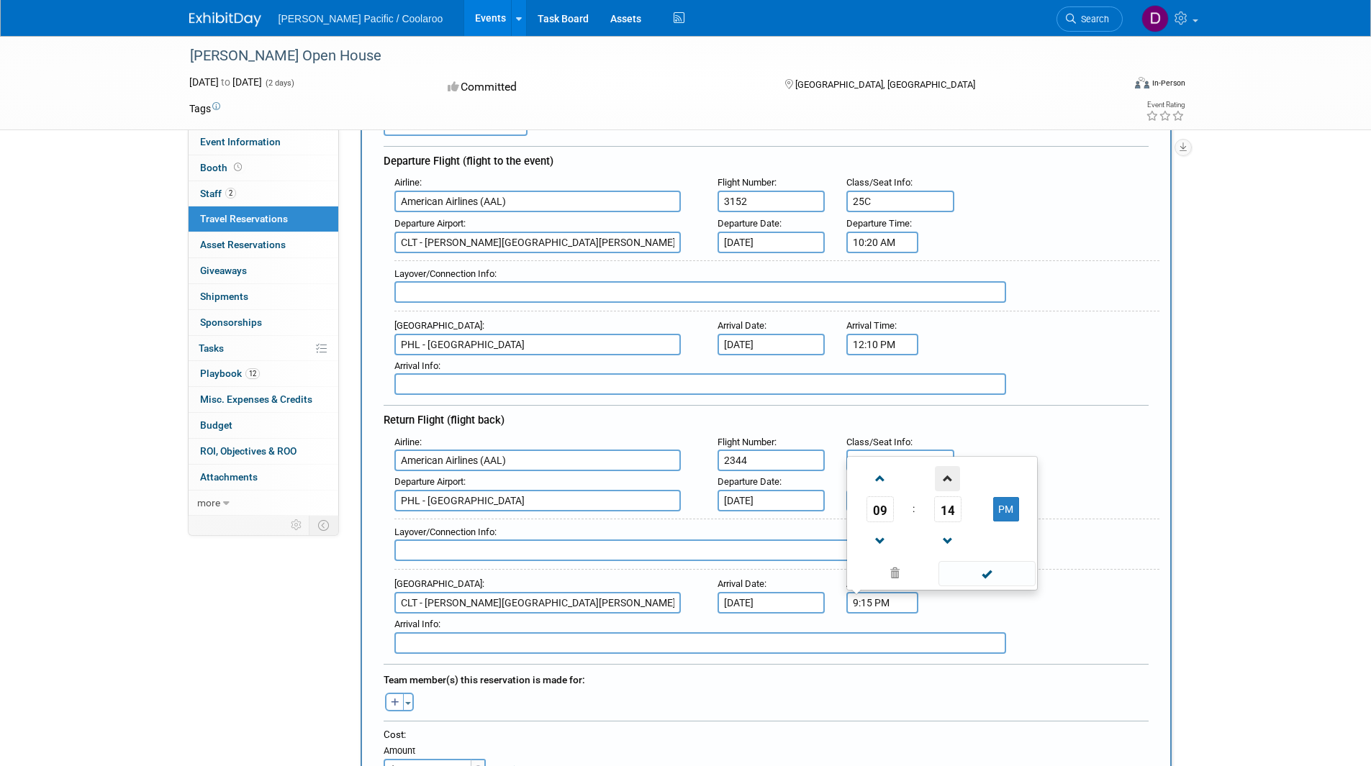
click at [941, 476] on span at bounding box center [947, 478] width 25 height 25
type input "9:17 PM"
click at [1156, 443] on div "Airline : American Airlines (AAL) Flight Number : 2344 Class/Seat Info : 34C" at bounding box center [772, 452] width 776 height 40
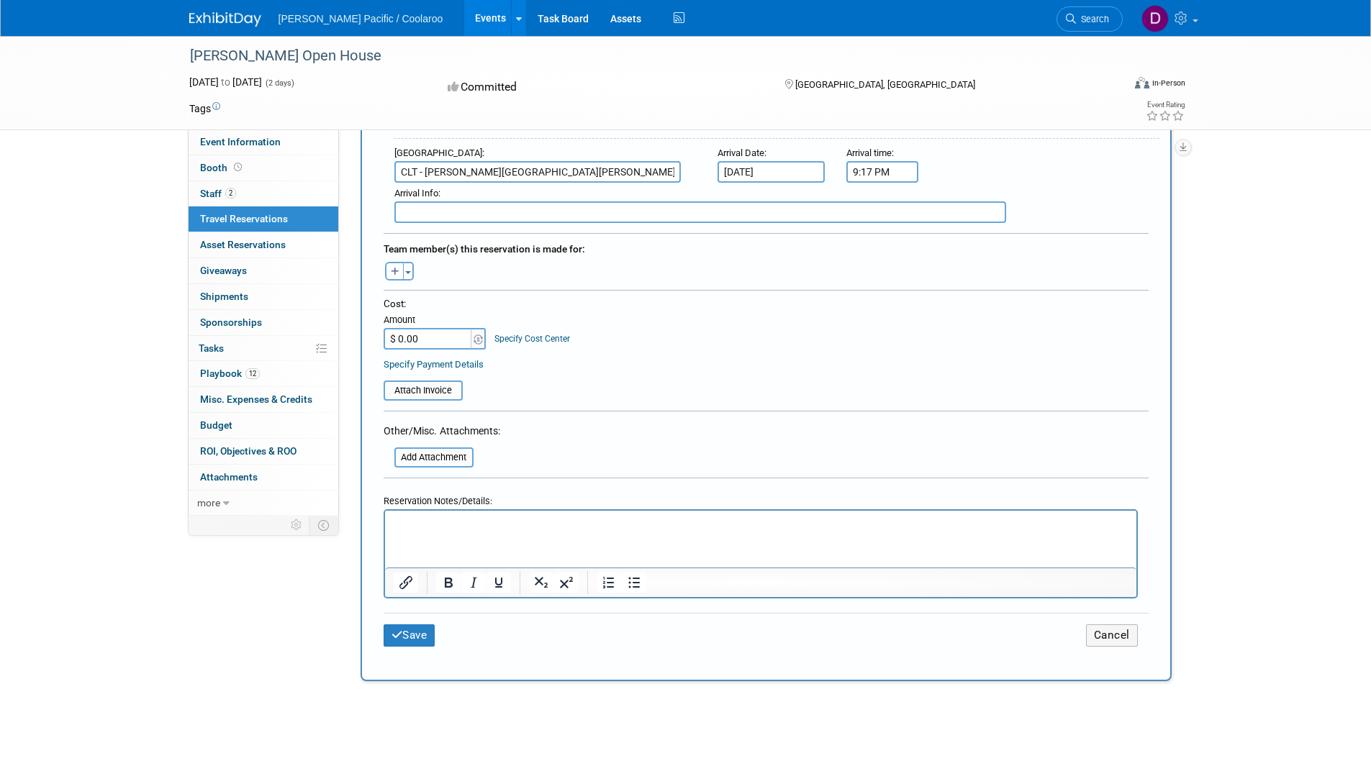
scroll to position [576, 0]
click at [425, 335] on input "$ 0.00" at bounding box center [429, 338] width 90 height 22
type input "$ 603.96"
click at [414, 640] on button "Save" at bounding box center [410, 635] width 52 height 22
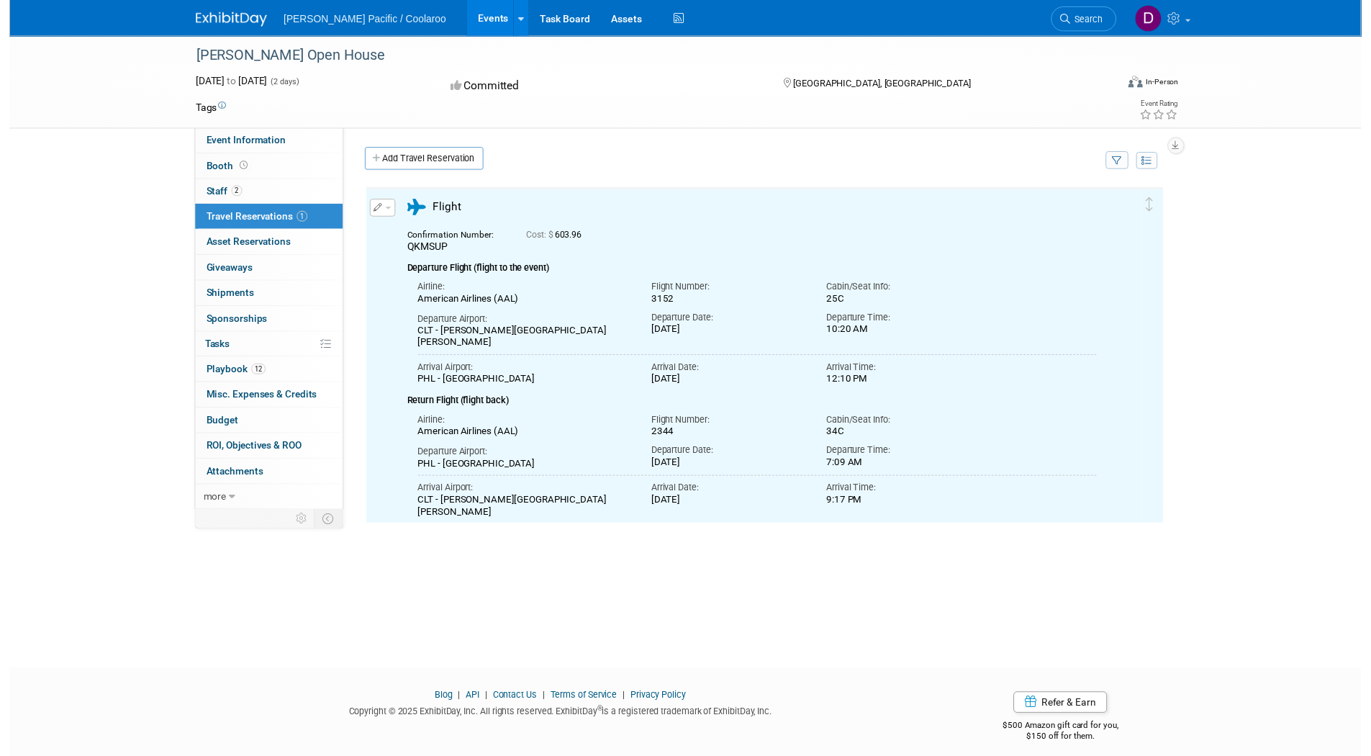
scroll to position [0, 0]
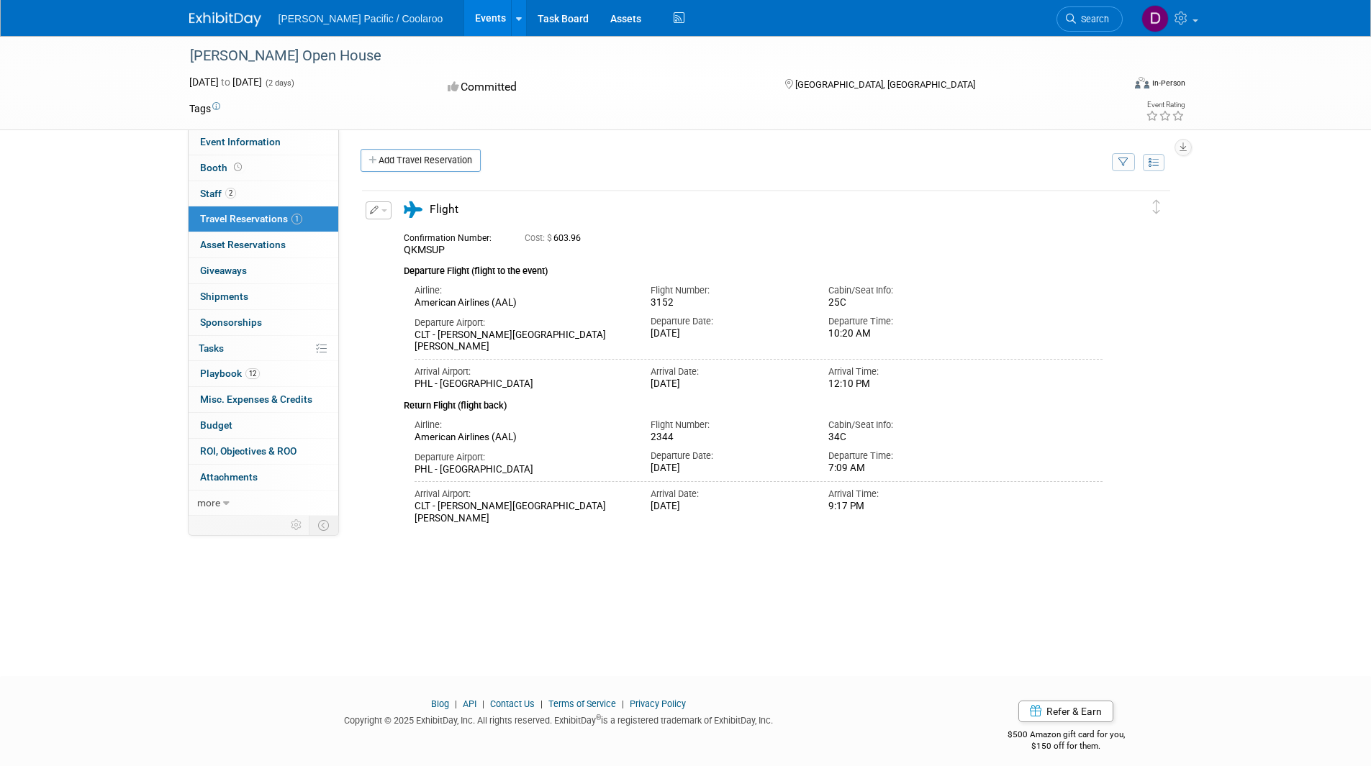
click at [370, 210] on icon "button" at bounding box center [374, 210] width 9 height 9
click at [402, 235] on button "Edit Reservation" at bounding box center [427, 235] width 122 height 21
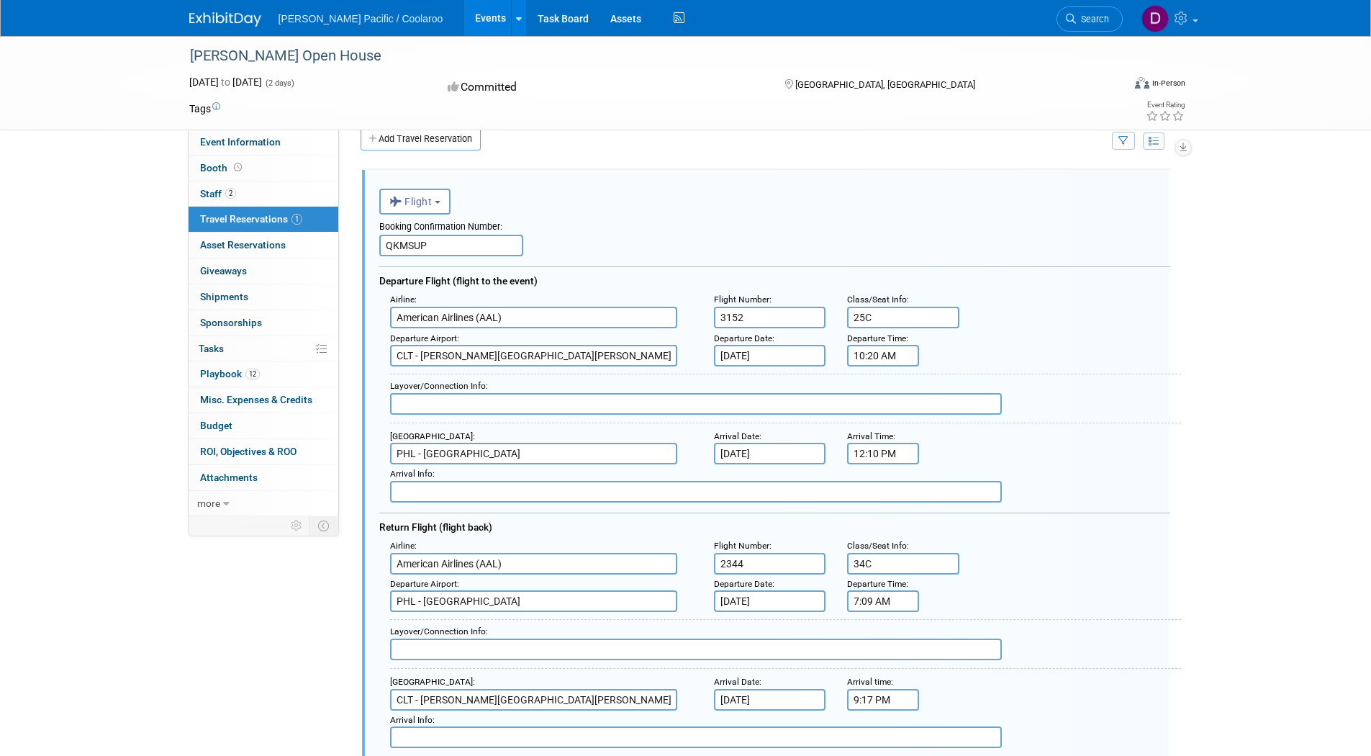
scroll to position [25, 0]
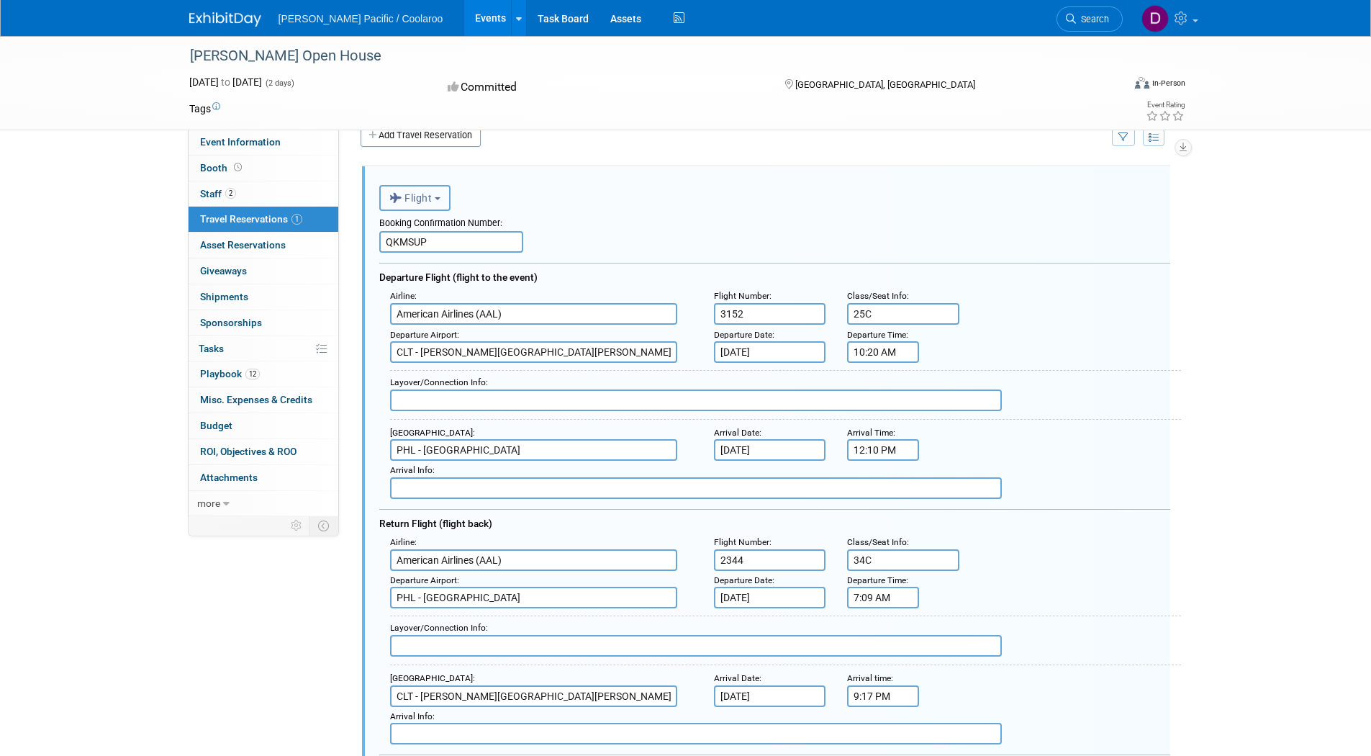
click at [438, 193] on button "Flight" at bounding box center [414, 198] width 71 height 26
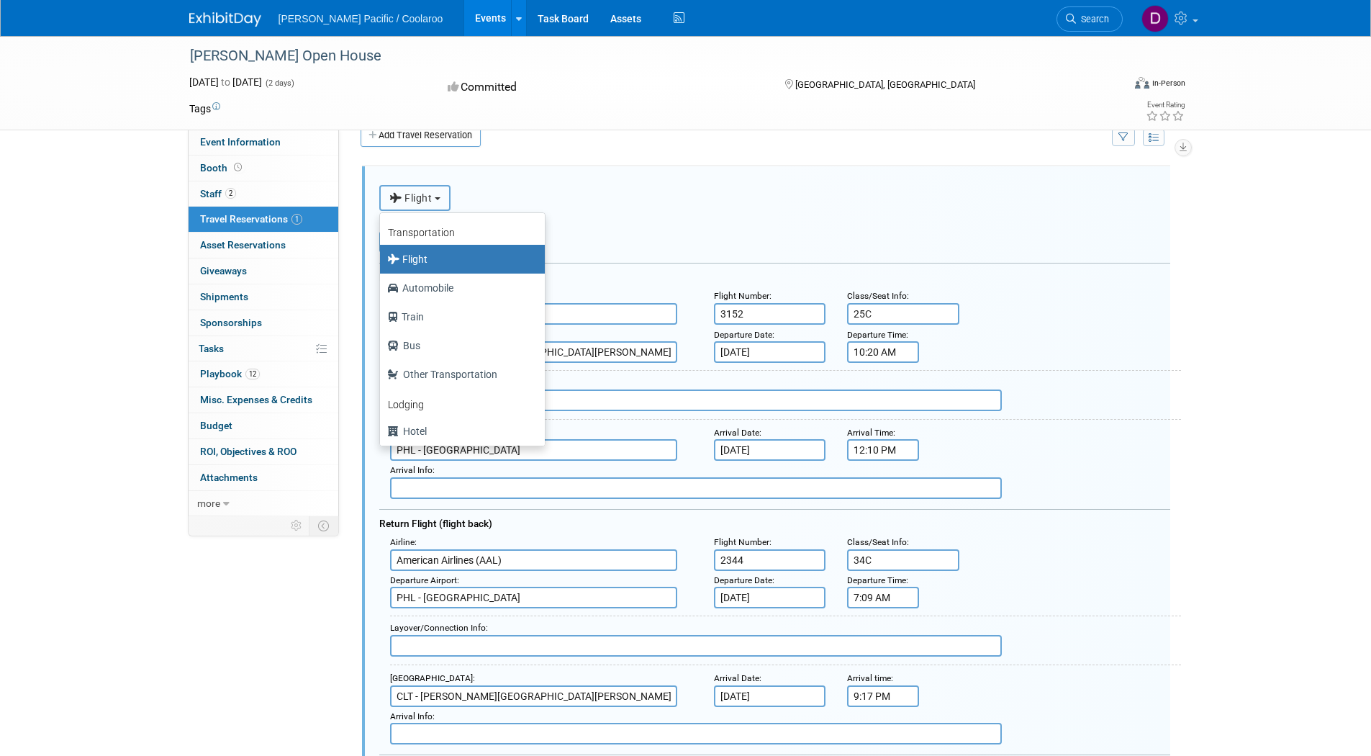
click at [438, 193] on button "Flight" at bounding box center [414, 198] width 71 height 26
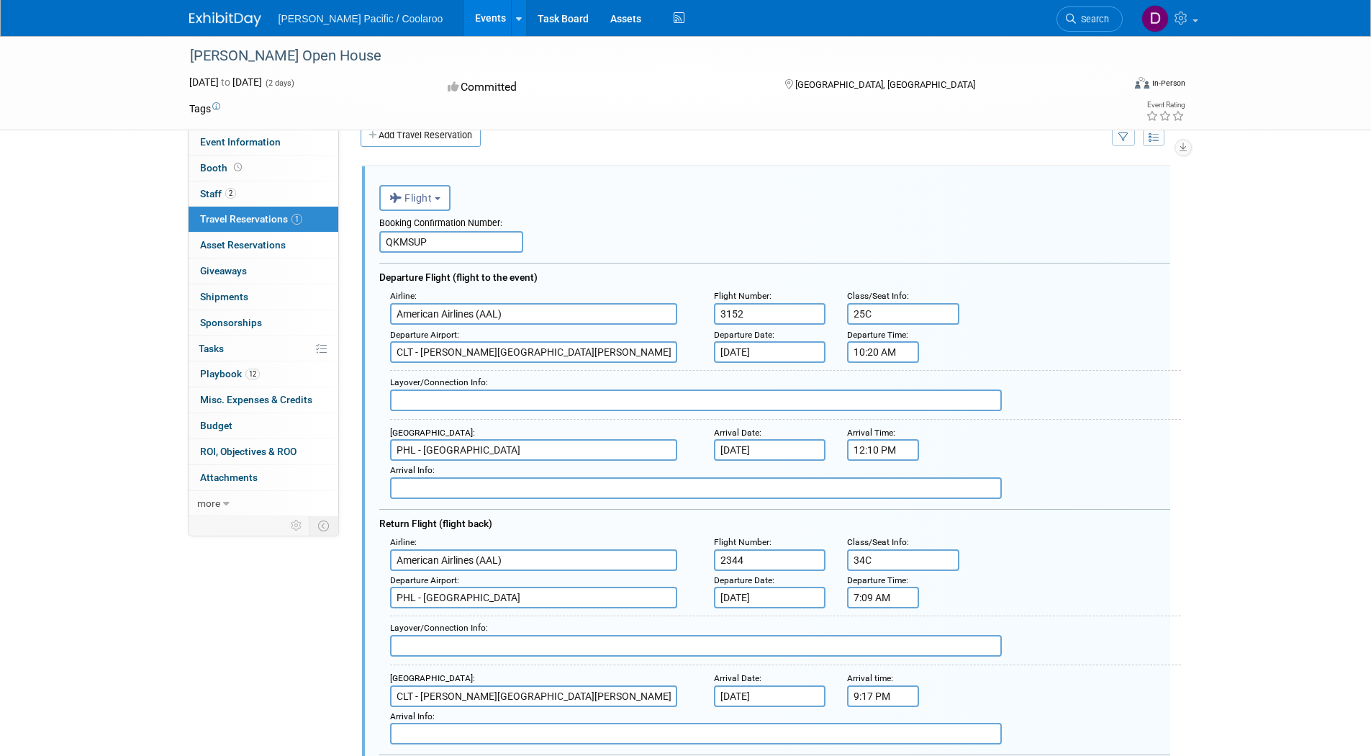
click at [633, 198] on div "<i class="fas fa-plane" style="padding: 6px 4px 6px 1px;"></i> Flight <i class=…" at bounding box center [774, 196] width 791 height 30
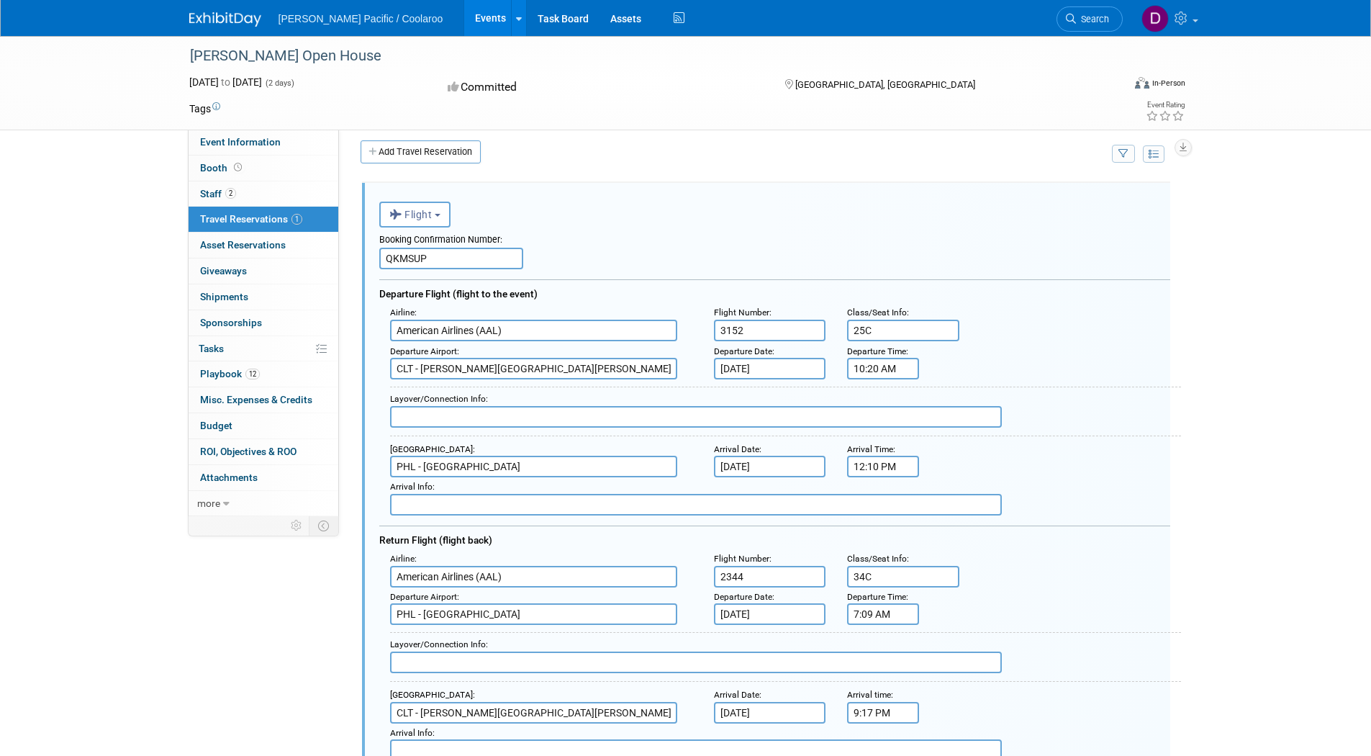
scroll to position [0, 0]
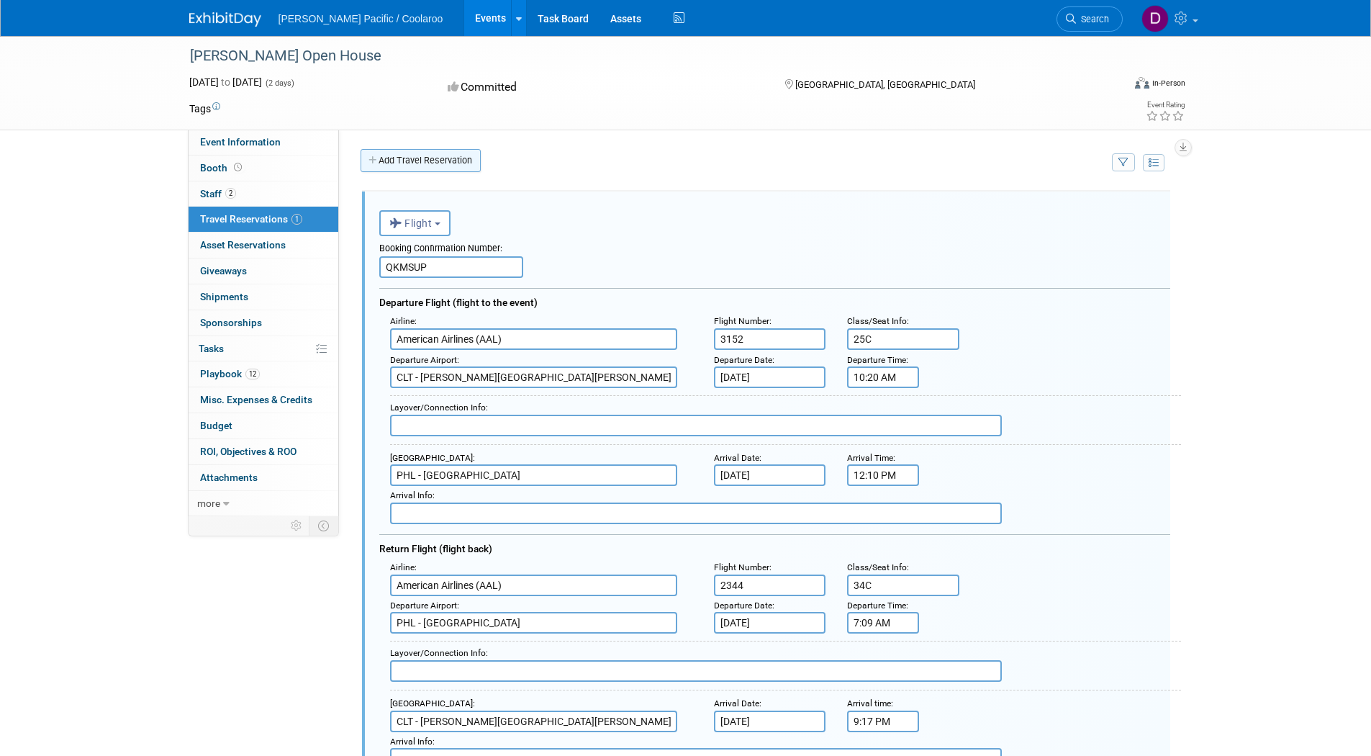
click at [412, 162] on link "Add Travel Reservation" at bounding box center [421, 160] width 120 height 23
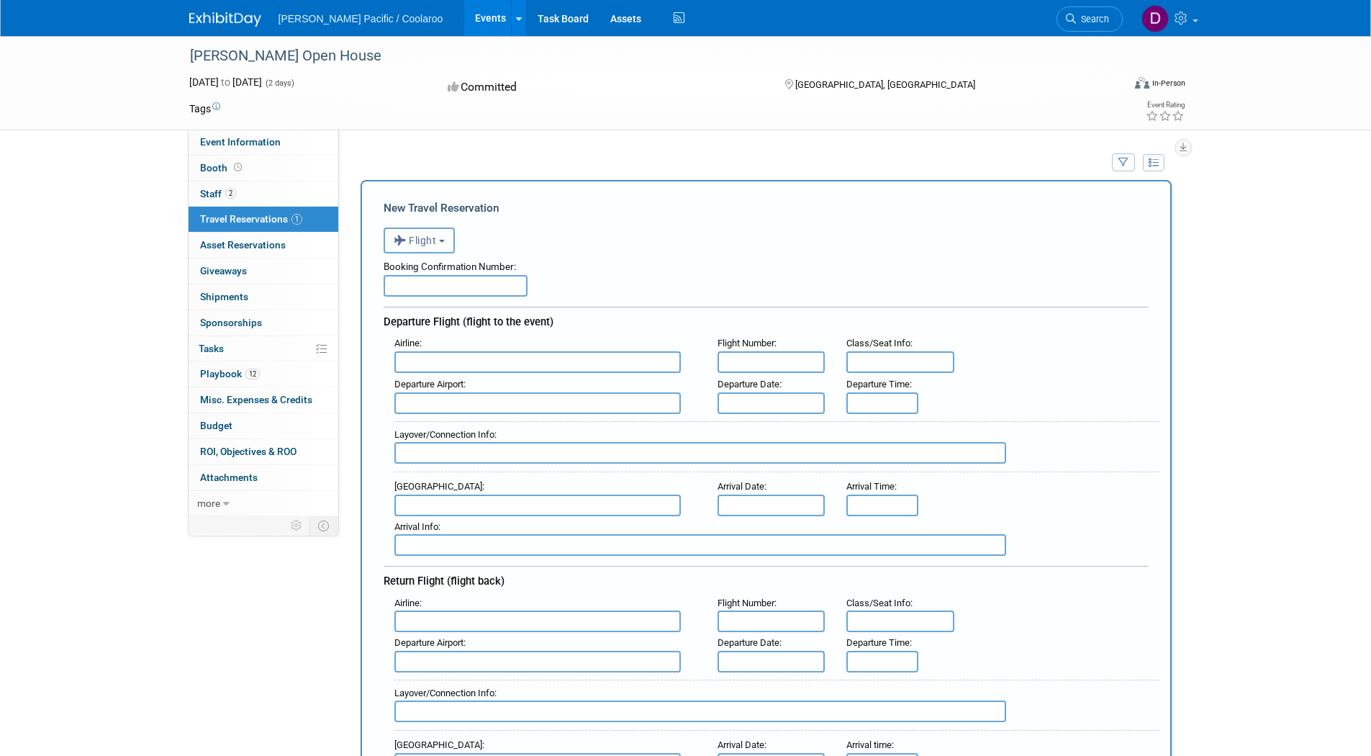
click at [440, 238] on button "Flight" at bounding box center [419, 240] width 71 height 26
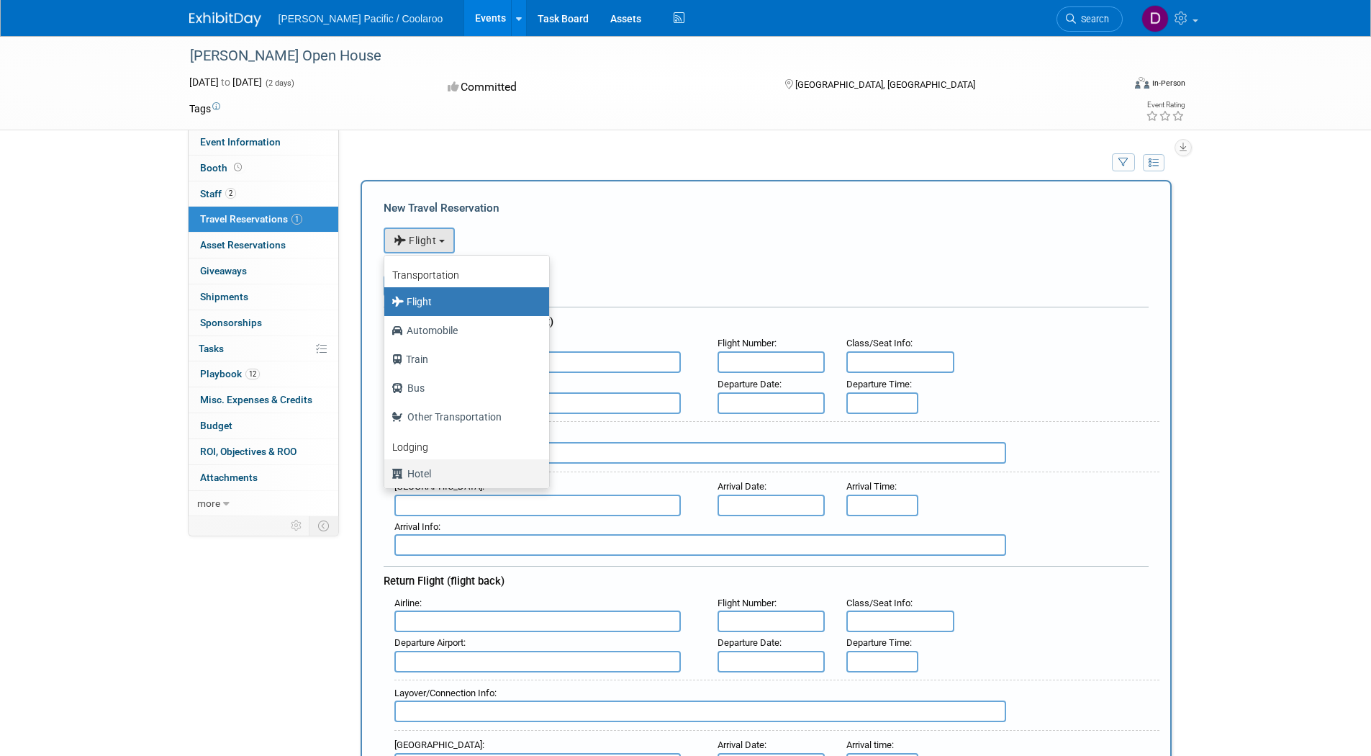
click at [419, 469] on label "Hotel" at bounding box center [462, 473] width 143 height 23
click at [386, 469] on input "Hotel" at bounding box center [381, 471] width 9 height 9
select select "6"
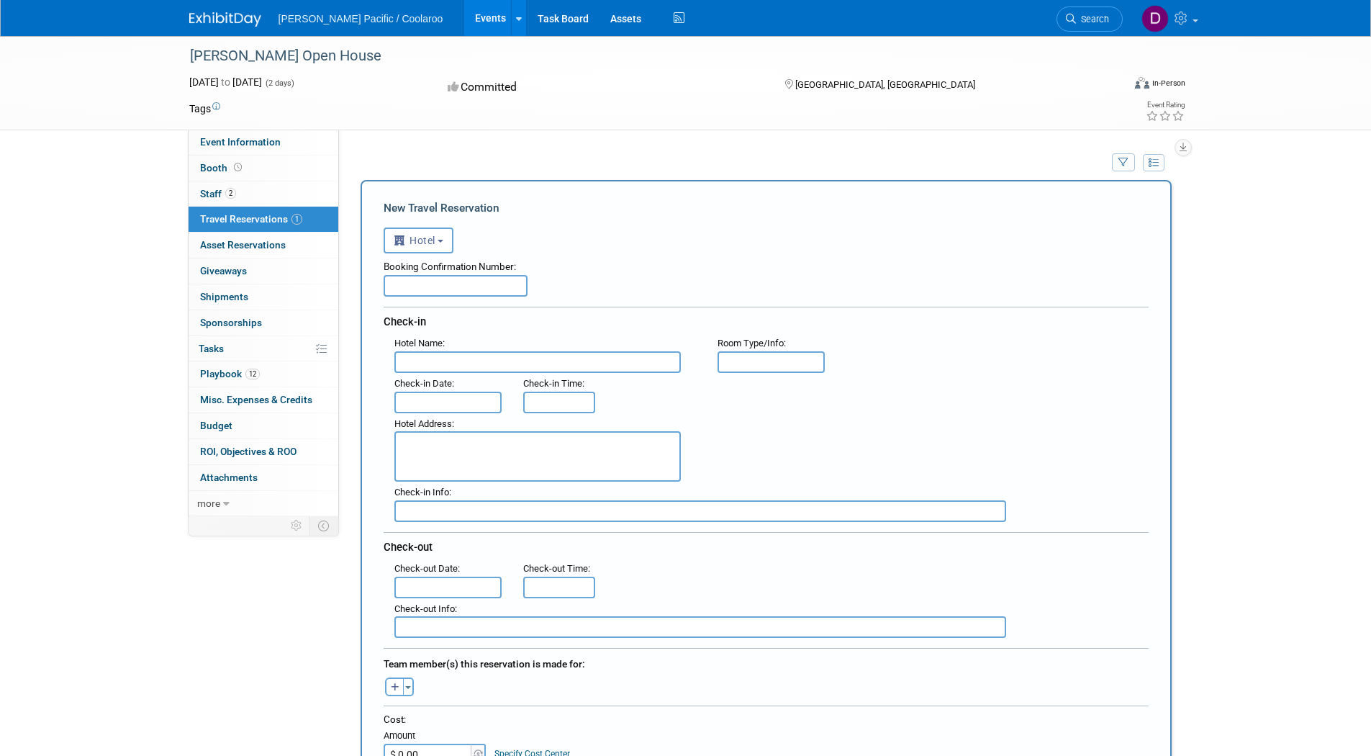
click at [492, 296] on input "text" at bounding box center [456, 286] width 144 height 22
paste input "5KN87XD4UT"
type input "5KN87XD4UT"
click at [427, 368] on input "text" at bounding box center [537, 362] width 286 height 22
click at [401, 366] on input "Borgata" at bounding box center [537, 362] width 286 height 22
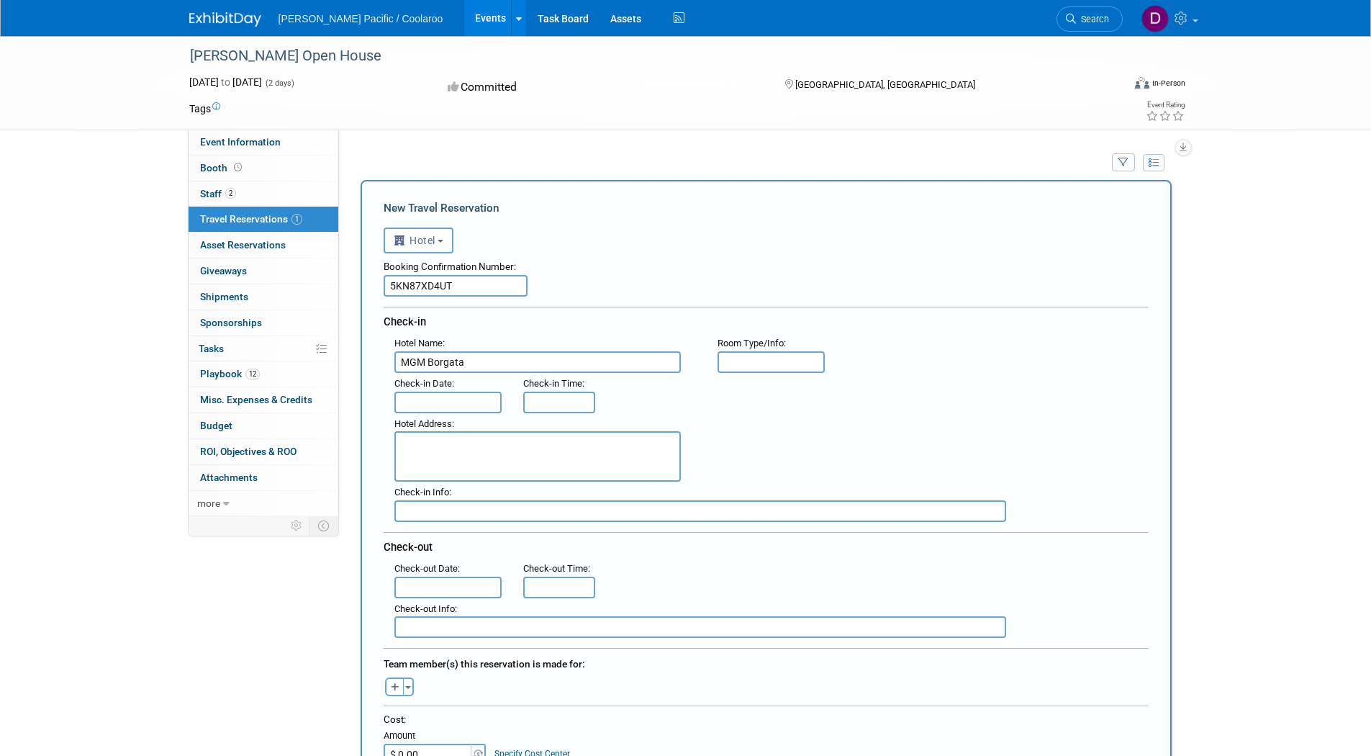
click at [550, 378] on span "Check-in Time" at bounding box center [552, 383] width 59 height 11
click at [553, 371] on input "MGM Borgata" at bounding box center [537, 362] width 286 height 22
type input "MGM Borgata Hotel Casino"
click at [486, 402] on input "text" at bounding box center [448, 402] width 108 height 22
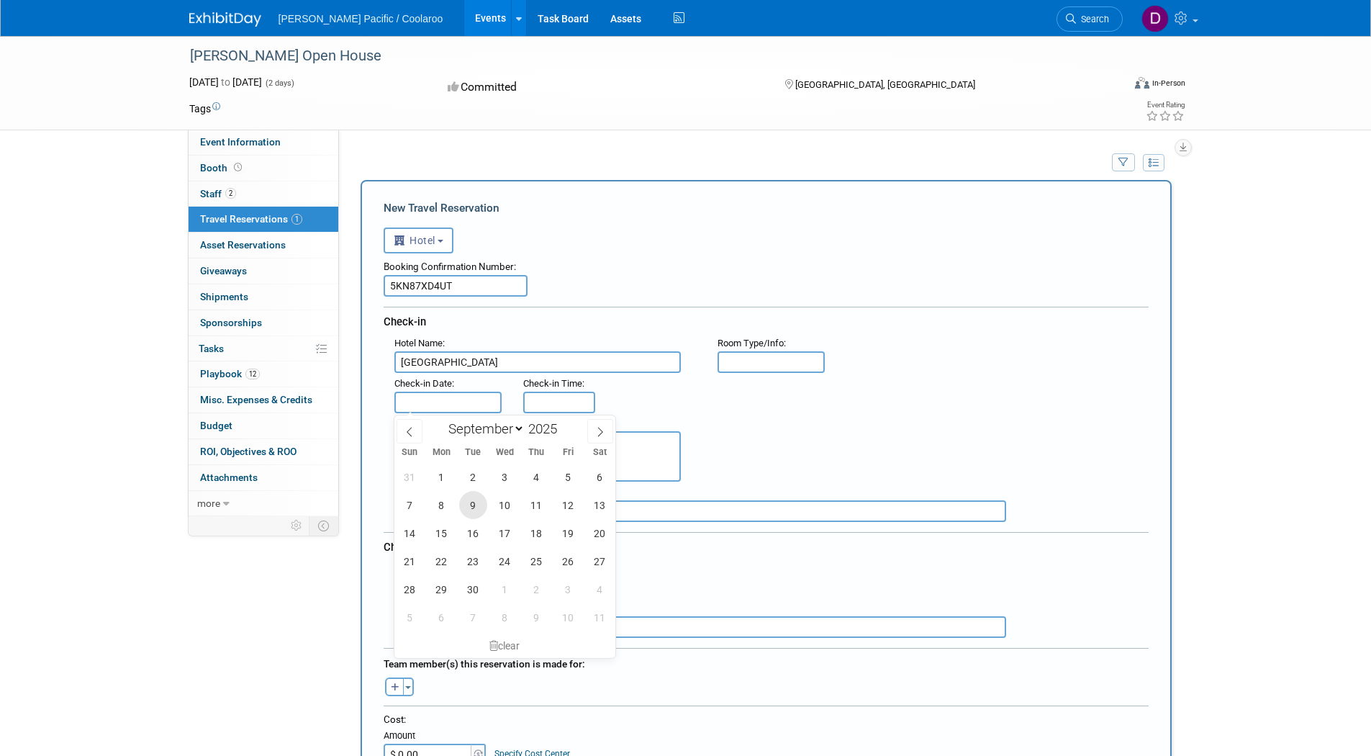
click at [480, 514] on span "9" at bounding box center [473, 505] width 28 height 28
type input "Sep 9, 2025"
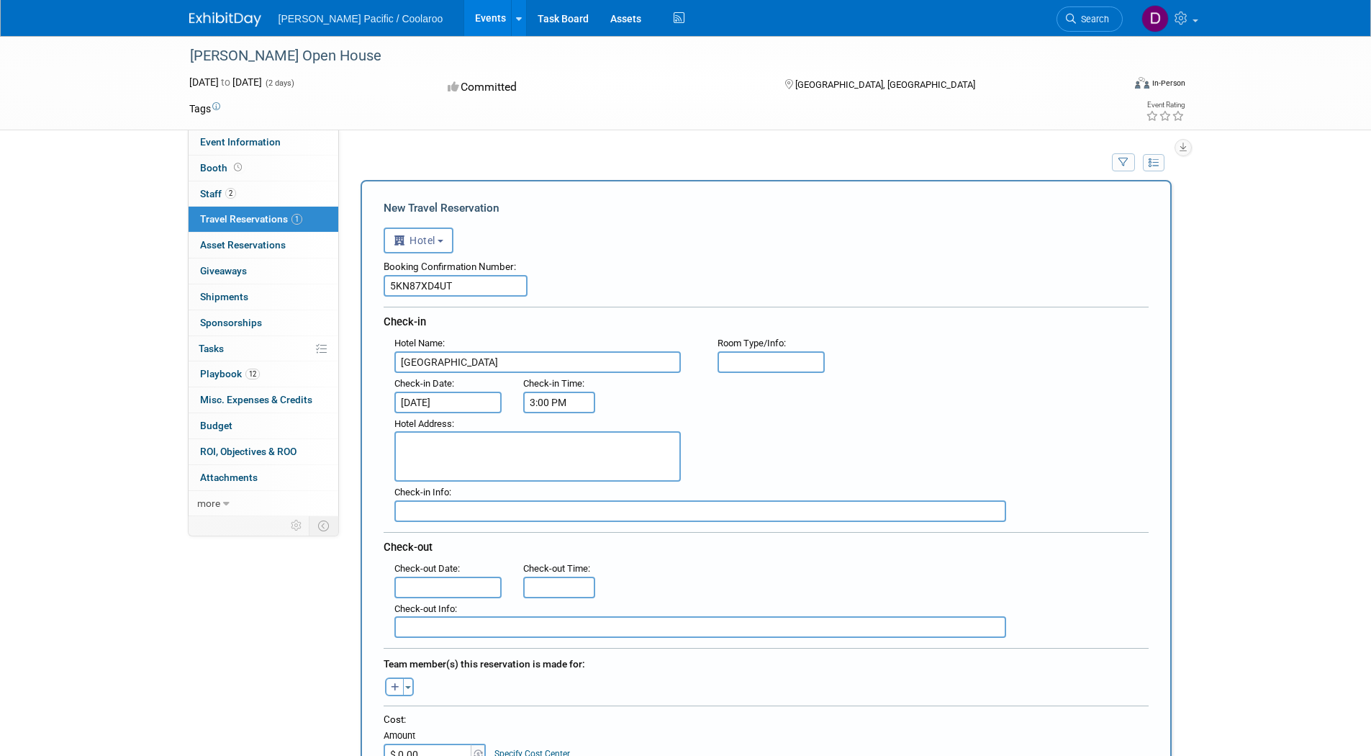
click at [564, 407] on input "3:00 PM" at bounding box center [559, 402] width 72 height 22
click at [562, 440] on span at bounding box center [556, 437] width 25 height 25
type input "4:00 PM"
click at [902, 427] on div "Hotel Address :" at bounding box center [772, 447] width 776 height 69
click at [775, 360] on input "text" at bounding box center [771, 362] width 108 height 22
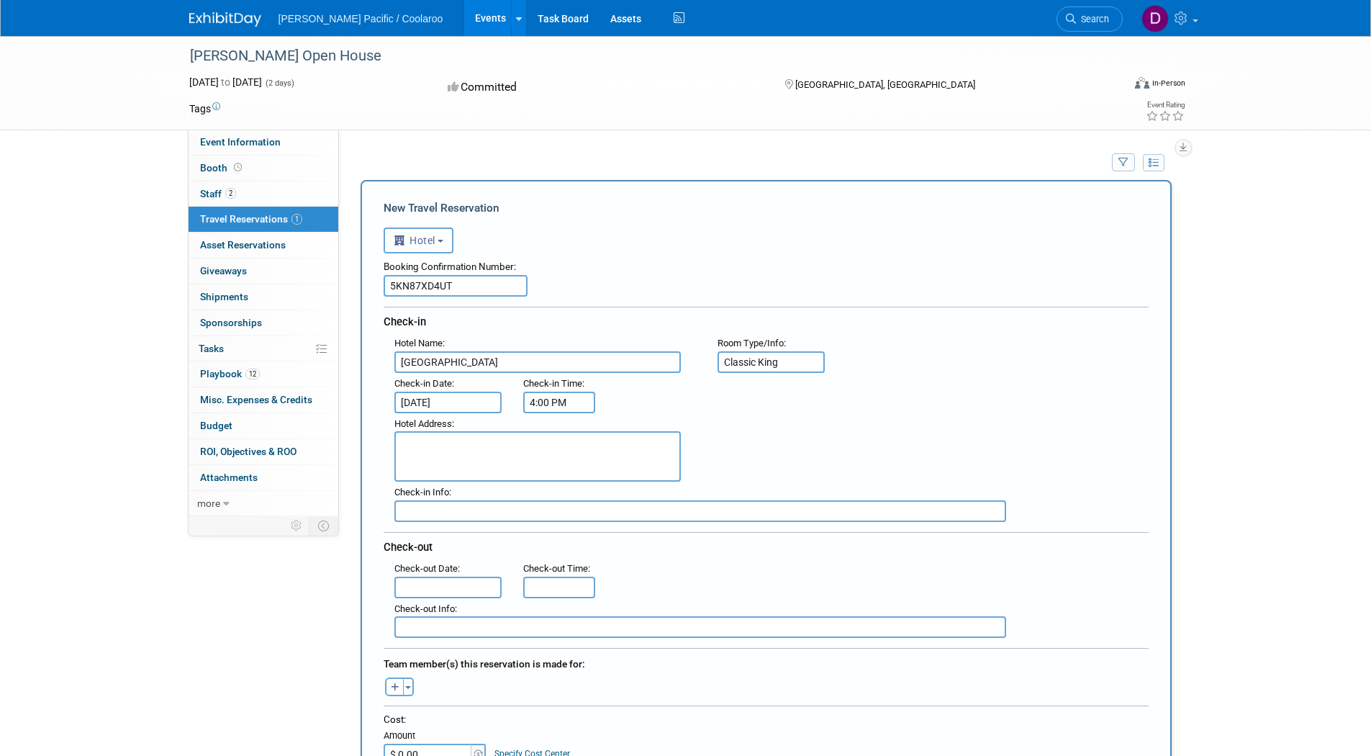
type input "Classic King"
click at [429, 458] on textarea at bounding box center [537, 456] width 286 height 50
paste textarea "1 BORGATA WAY., ATLANTIC CITY 08401"
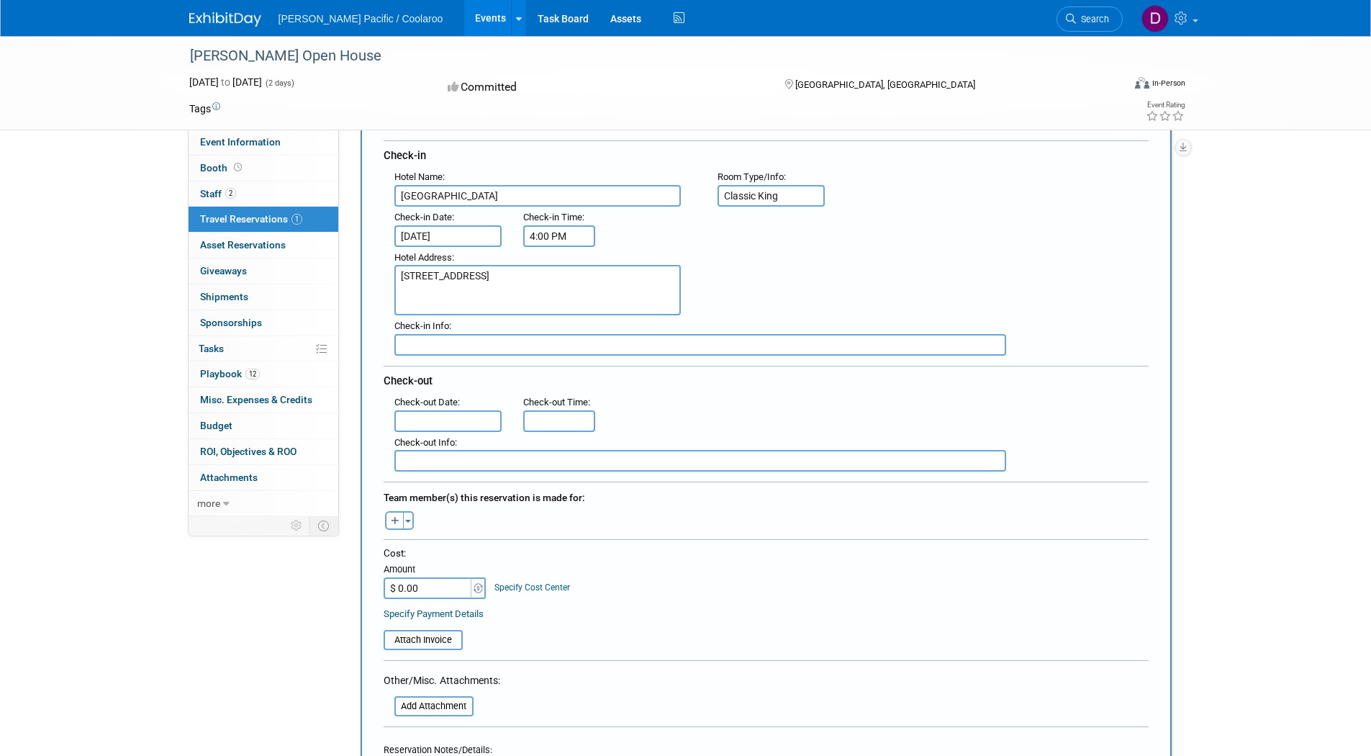
scroll to position [216, 0]
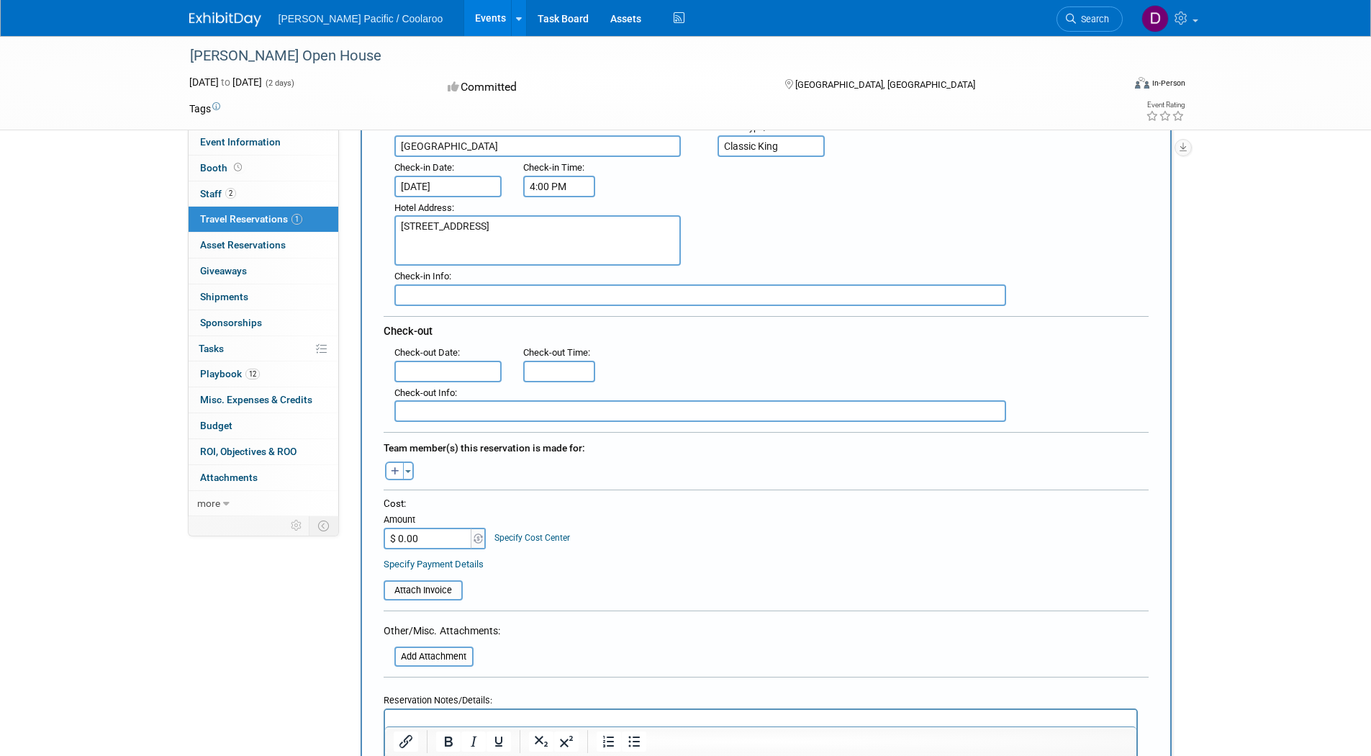
type textarea "1 BORGATA WAY., ATLANTIC CITY 08401"
click at [461, 367] on input "text" at bounding box center [448, 372] width 108 height 22
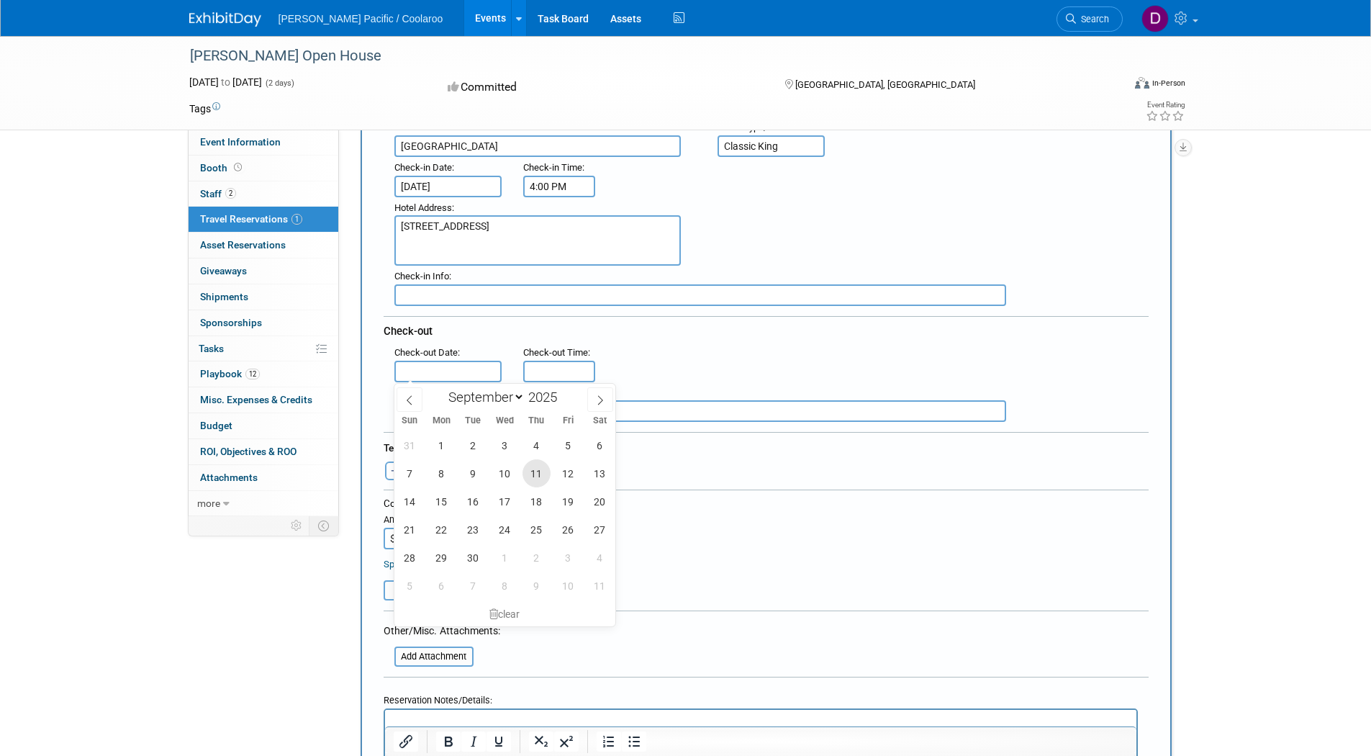
click at [540, 473] on span "11" at bounding box center [536, 473] width 28 height 28
type input "Sep 11, 2025"
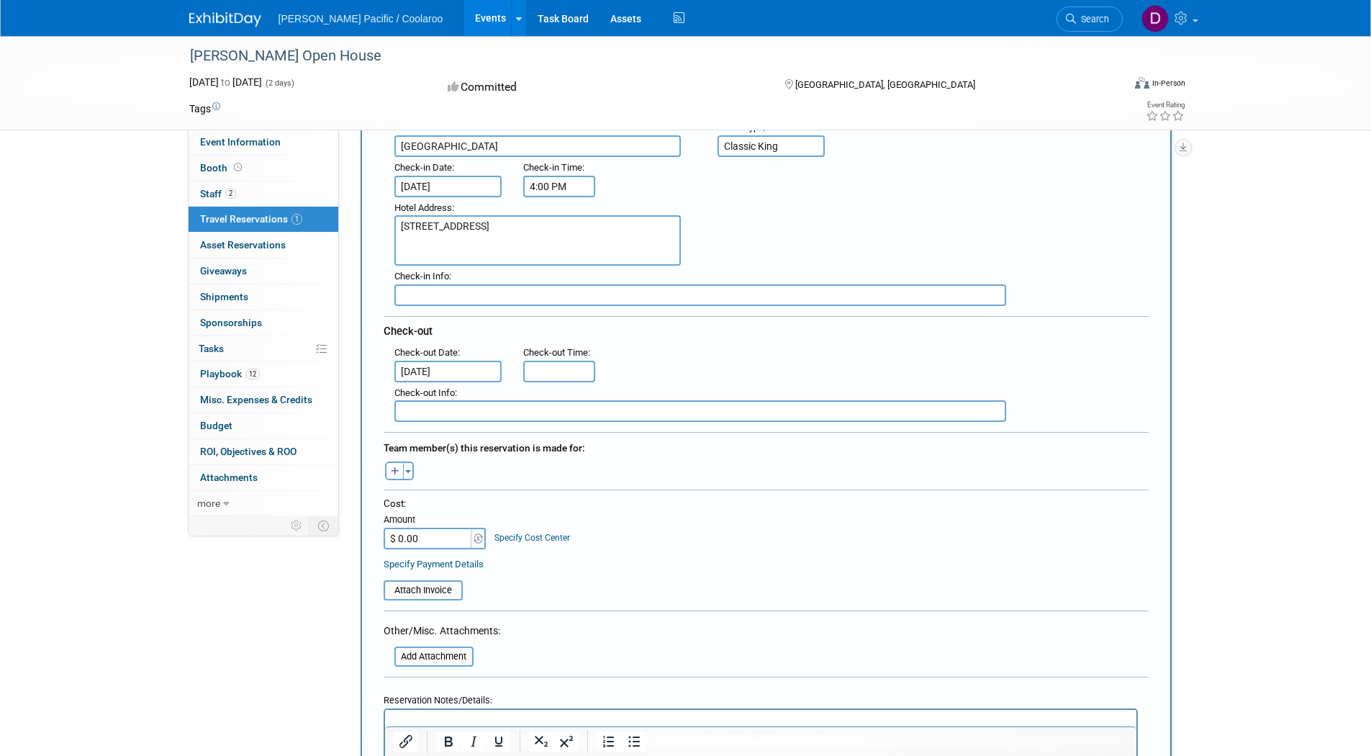
type input "11:00 AM"
click at [540, 372] on input "11:00 AM" at bounding box center [559, 372] width 72 height 22
click at [835, 394] on div "Check-out Info :" at bounding box center [776, 393] width 765 height 16
click at [445, 535] on input "$ 0.00" at bounding box center [429, 538] width 90 height 22
type input "$ 388.00"
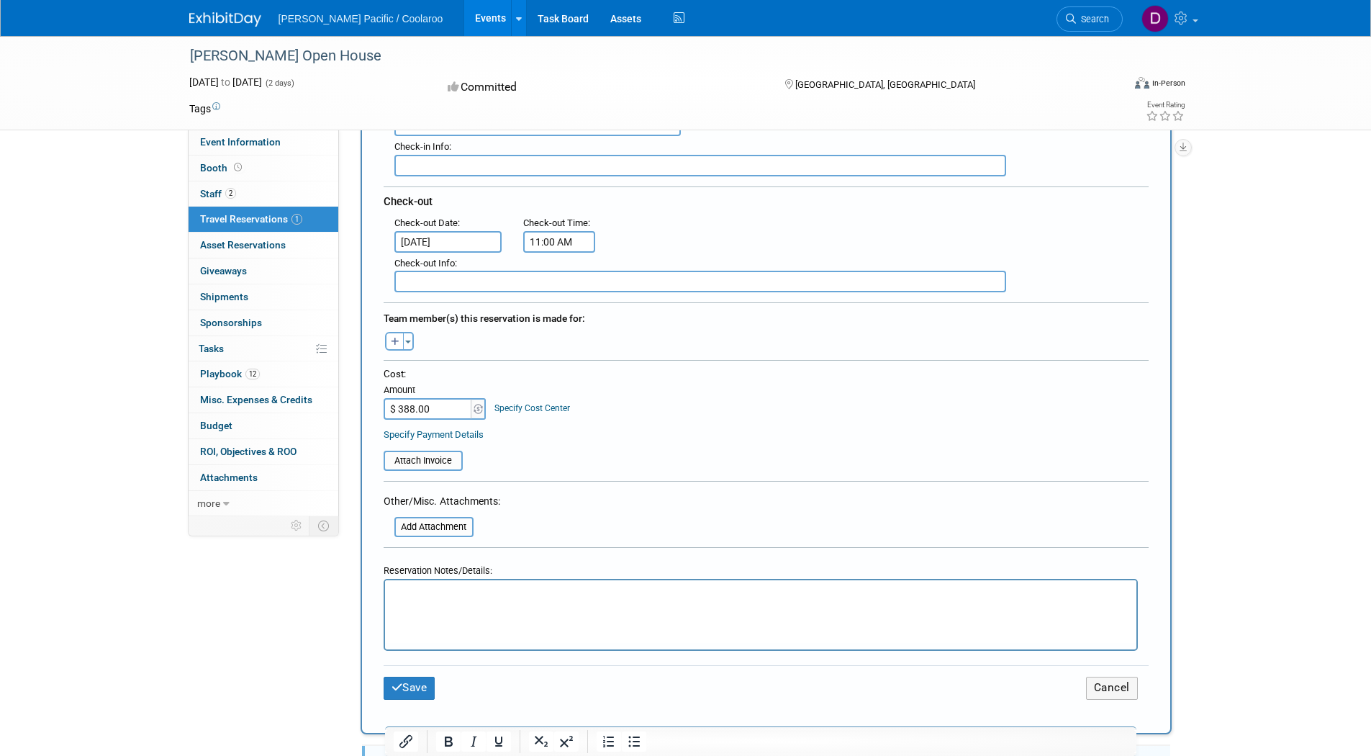
scroll to position [576, 0]
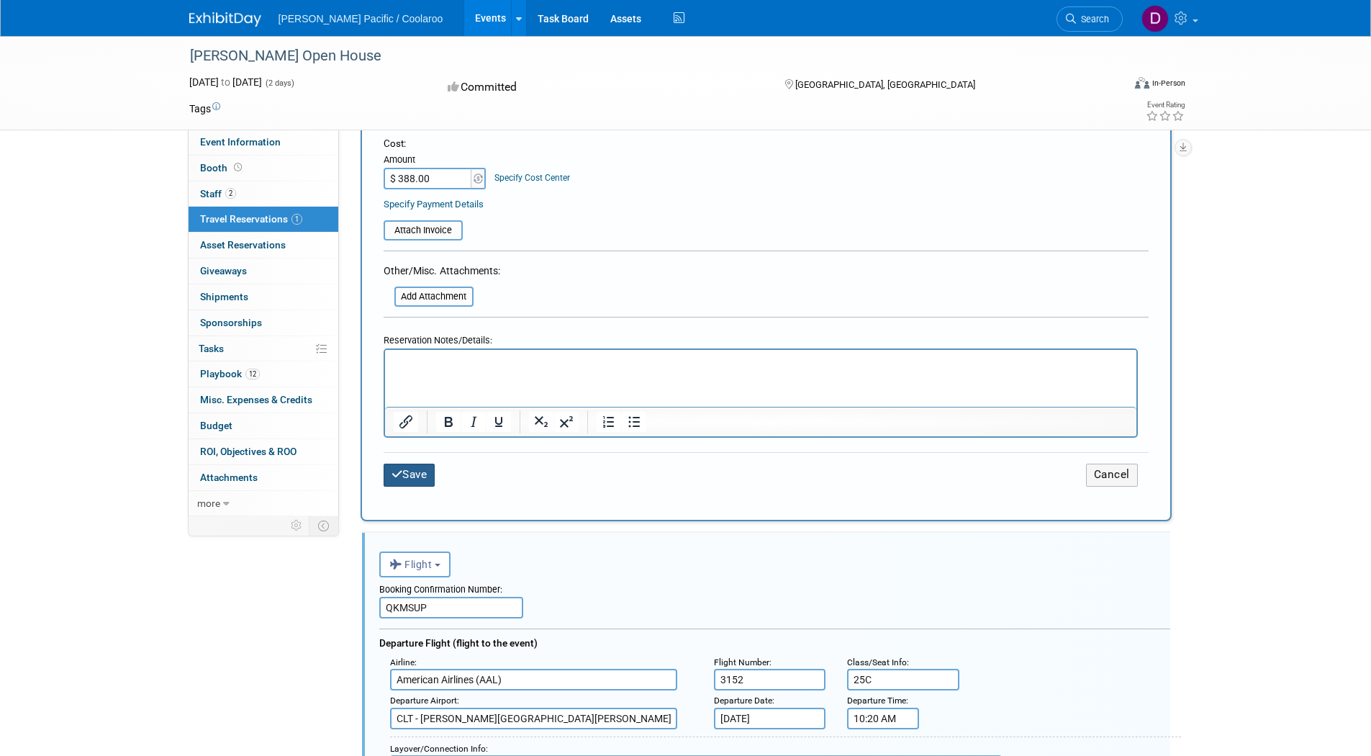
click at [407, 479] on button "Save" at bounding box center [410, 474] width 52 height 22
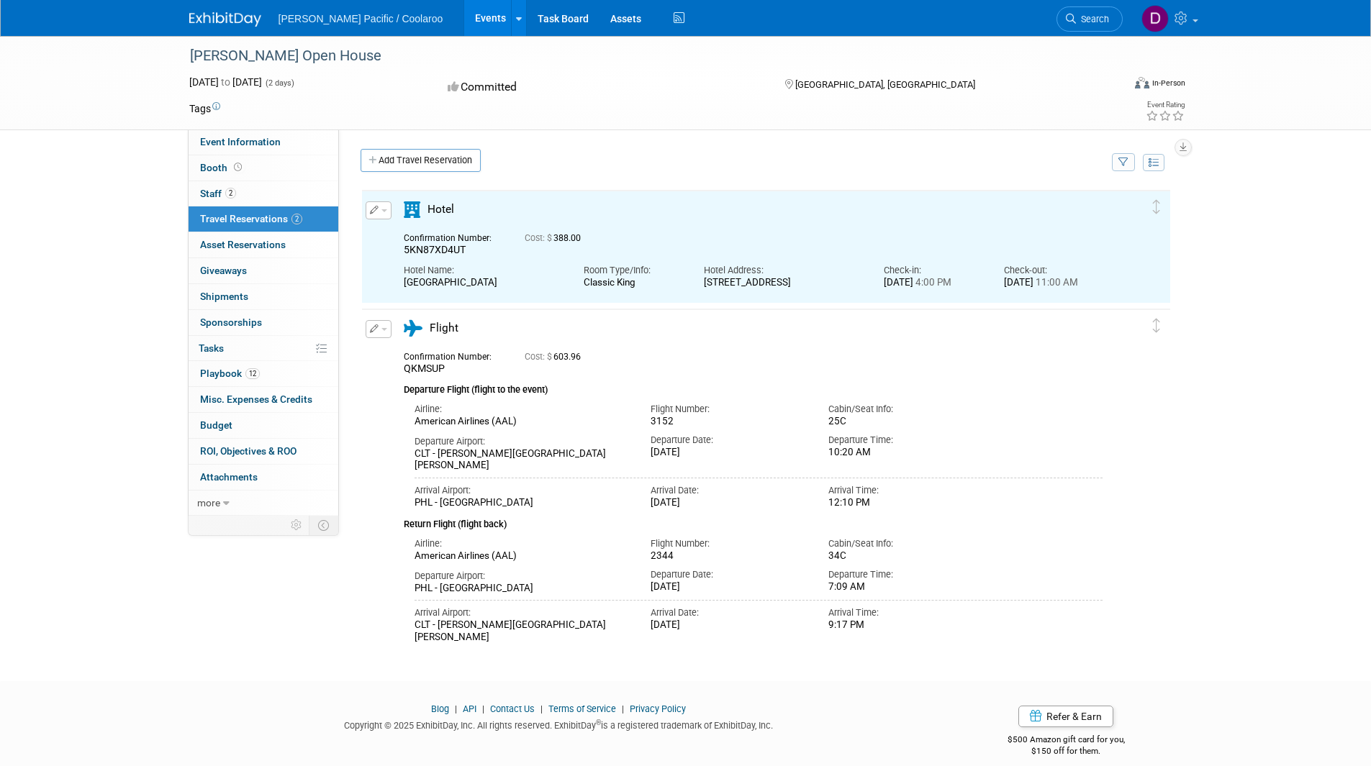
scroll to position [0, 0]
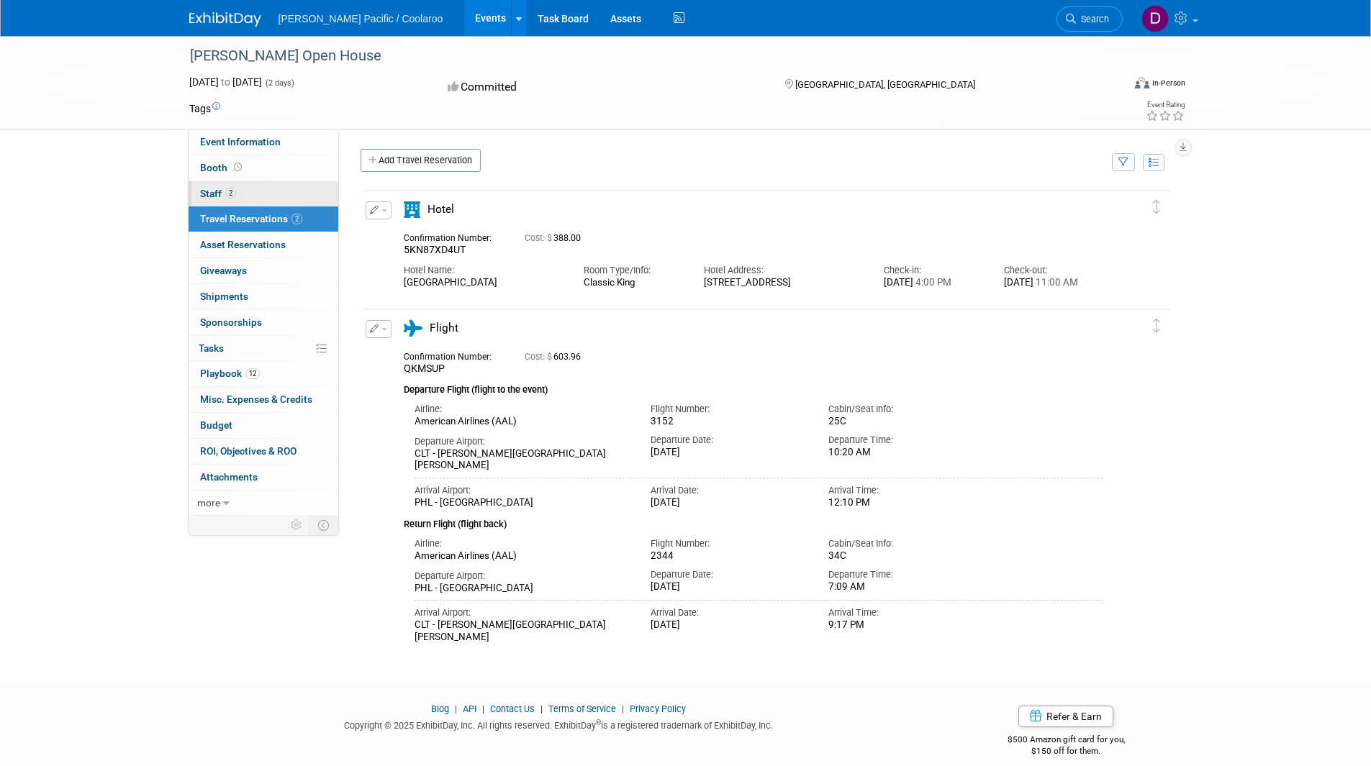
click at [237, 199] on link "2 Staff 2" at bounding box center [264, 193] width 150 height 25
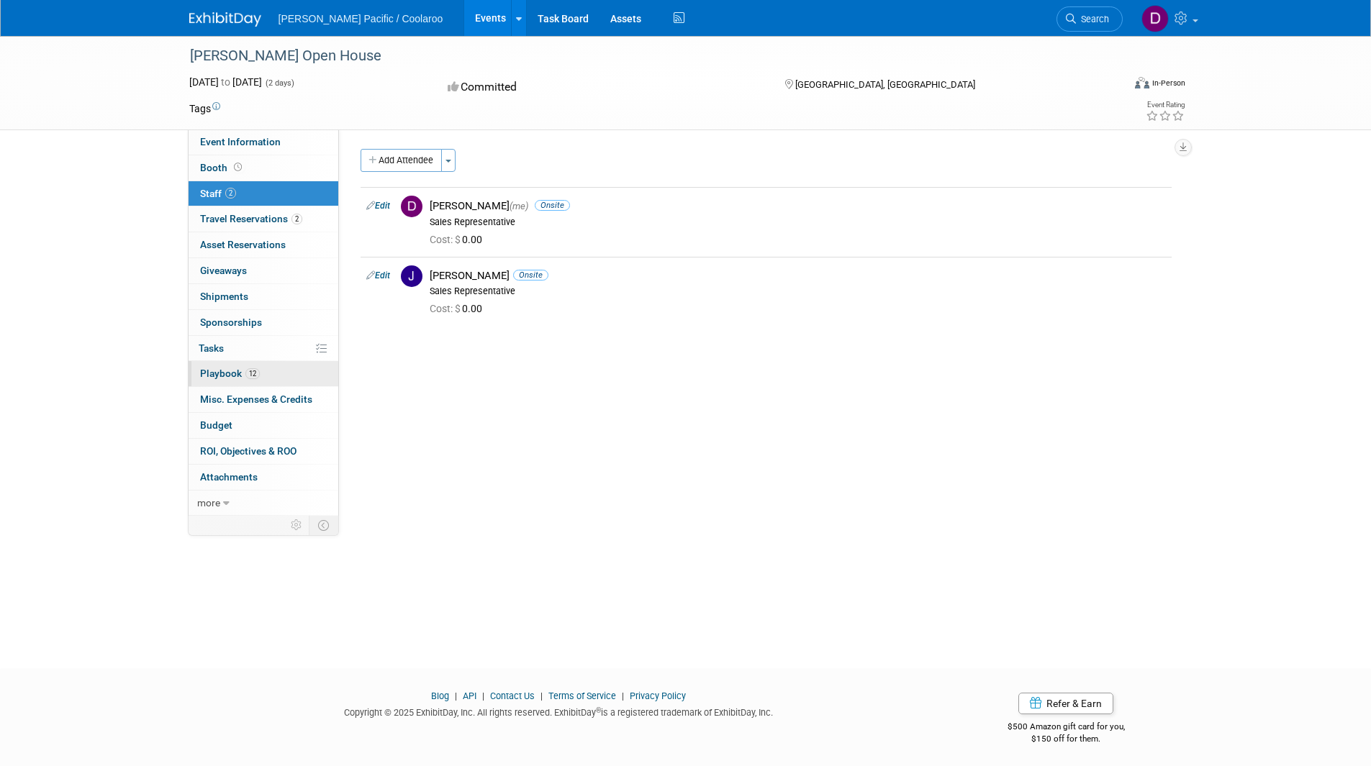
click at [212, 381] on link "12 Playbook 12" at bounding box center [264, 373] width 150 height 25
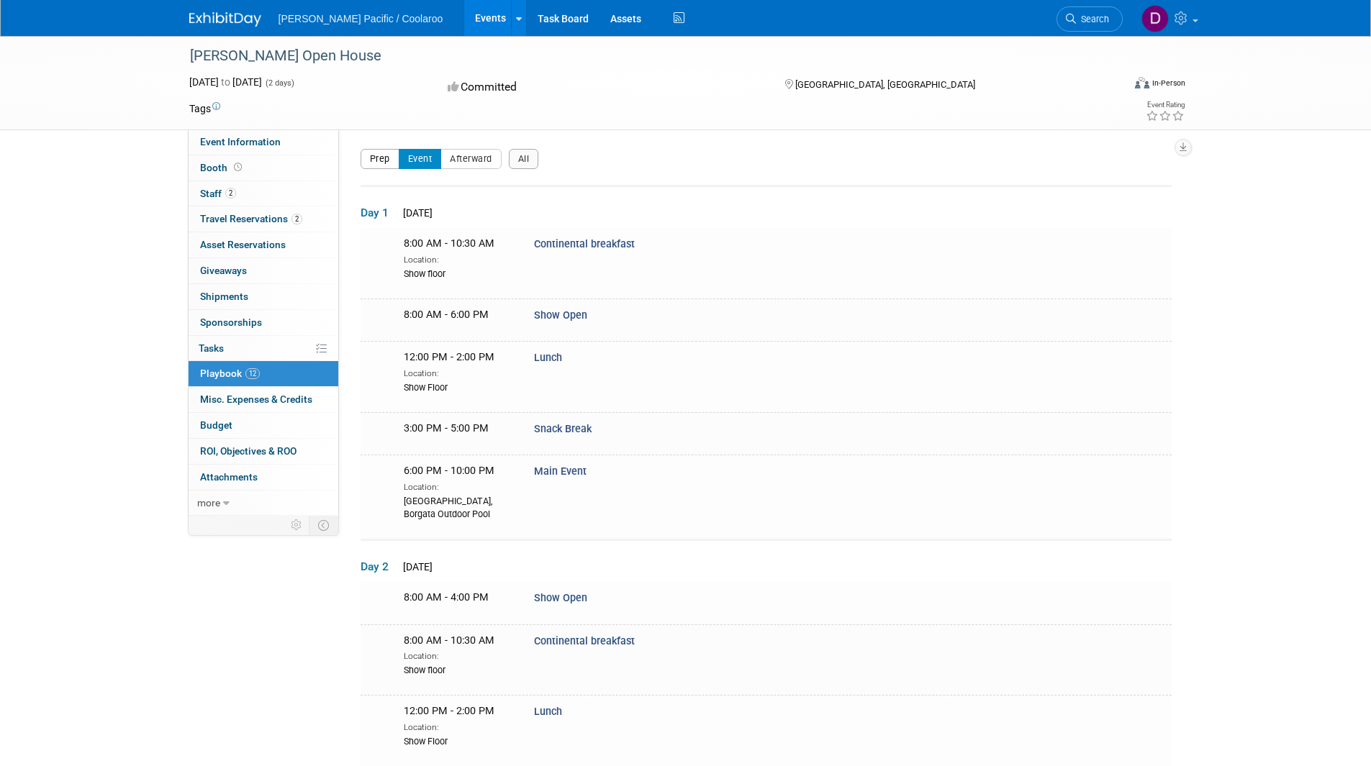
click at [384, 160] on button "Prep" at bounding box center [380, 159] width 39 height 20
